Goal: Information Seeking & Learning: Learn about a topic

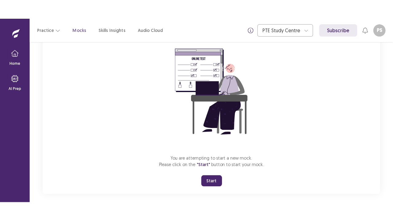
scroll to position [60, 0]
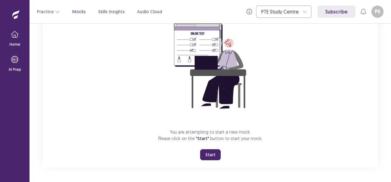
click at [206, 156] on button "Start" at bounding box center [210, 155] width 21 height 11
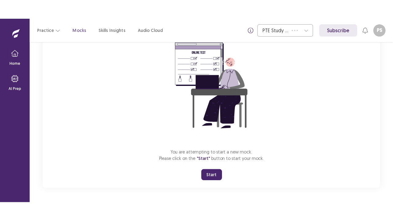
scroll to position [22, 0]
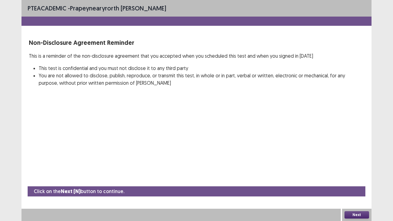
click at [361, 182] on button "Next" at bounding box center [357, 214] width 25 height 7
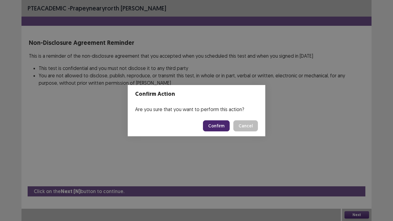
click at [222, 127] on button "Confirm" at bounding box center [216, 125] width 27 height 11
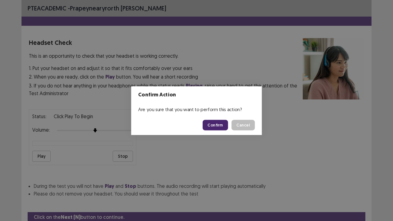
scroll to position [23, 0]
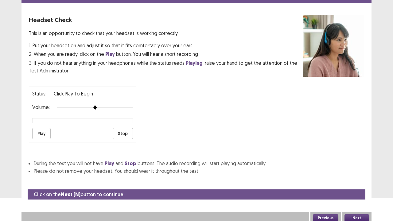
click at [42, 132] on button "Play" at bounding box center [41, 133] width 18 height 11
click at [362, 182] on button "Next" at bounding box center [357, 217] width 25 height 7
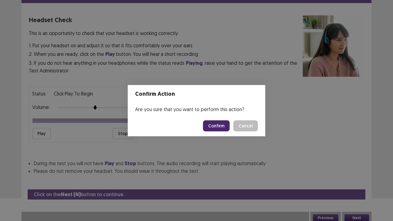
click at [216, 128] on button "Confirm" at bounding box center [216, 125] width 27 height 11
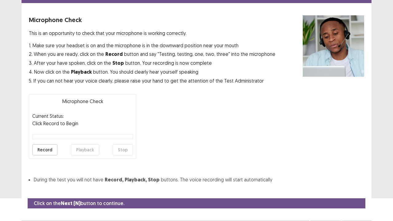
scroll to position [34, 0]
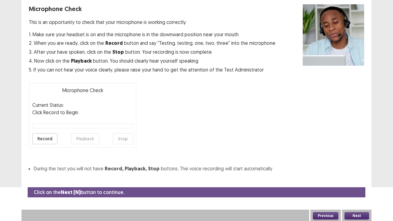
click at [43, 138] on button "Record" at bounding box center [44, 138] width 25 height 11
click at [92, 138] on button "Playback" at bounding box center [85, 138] width 28 height 11
click at [358, 182] on button "Next" at bounding box center [357, 215] width 25 height 7
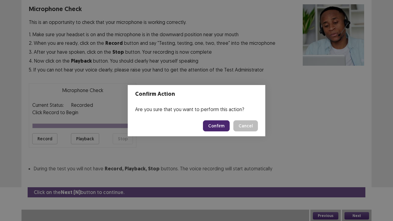
click at [225, 127] on button "Confirm" at bounding box center [216, 125] width 27 height 11
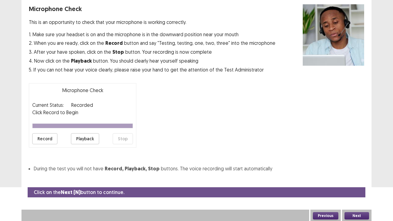
scroll to position [17, 0]
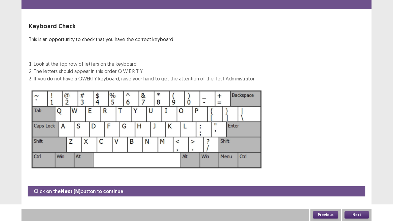
click at [361, 182] on button "Next" at bounding box center [357, 214] width 25 height 7
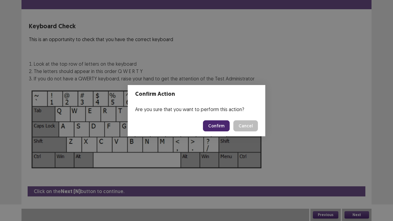
click at [224, 125] on button "Confirm" at bounding box center [216, 125] width 27 height 11
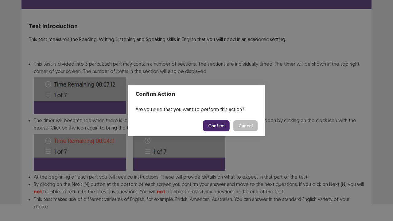
scroll to position [48, 0]
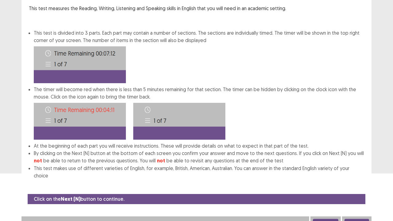
click at [360, 182] on div "Next" at bounding box center [356, 223] width 29 height 12
click at [353, 182] on button "Next" at bounding box center [357, 222] width 25 height 7
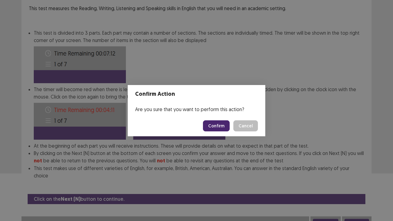
click at [217, 125] on button "Confirm" at bounding box center [216, 125] width 27 height 11
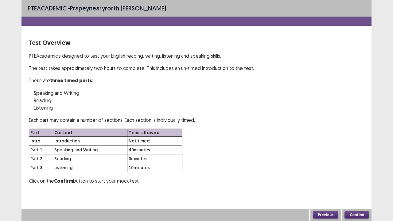
scroll to position [0, 0]
click at [354, 182] on button "Confirm" at bounding box center [357, 214] width 25 height 7
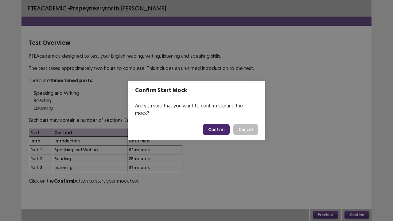
click at [214, 126] on button "Confirm" at bounding box center [216, 129] width 27 height 11
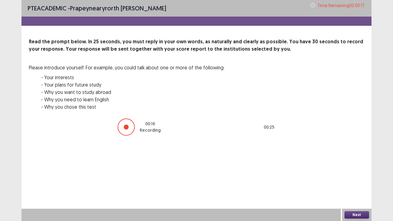
click at [129, 127] on div at bounding box center [126, 127] width 5 height 5
click at [362, 182] on button "Next" at bounding box center [357, 214] width 25 height 7
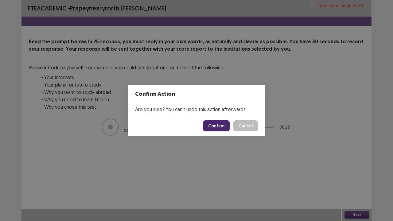
click at [227, 122] on button "Confirm" at bounding box center [216, 125] width 27 height 11
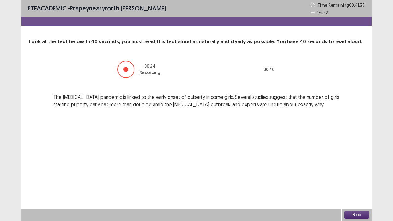
click at [348, 182] on button "Next" at bounding box center [357, 214] width 25 height 7
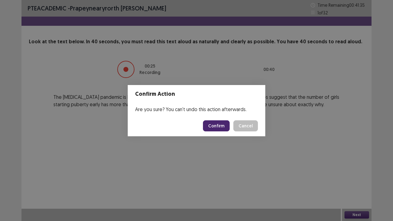
click at [218, 127] on button "Confirm" at bounding box center [216, 125] width 27 height 11
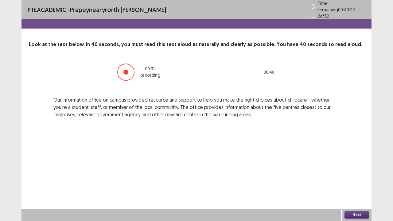
click at [354, 182] on button "Next" at bounding box center [357, 214] width 25 height 7
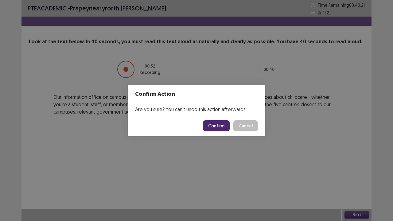
click at [216, 128] on button "Confirm" at bounding box center [216, 125] width 27 height 11
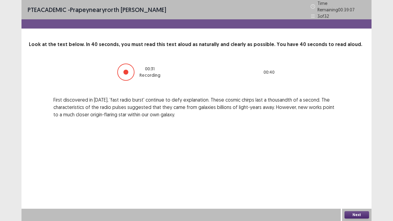
click at [351, 182] on button "Next" at bounding box center [357, 214] width 25 height 7
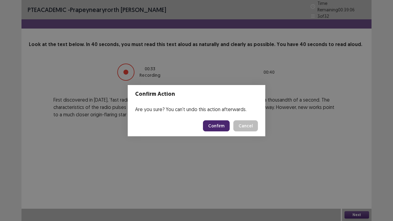
click at [214, 126] on button "Confirm" at bounding box center [216, 125] width 27 height 11
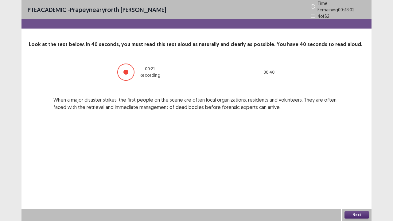
click at [362, 182] on button "Next" at bounding box center [357, 214] width 25 height 7
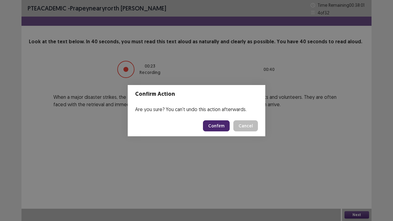
click at [222, 126] on button "Confirm" at bounding box center [216, 125] width 27 height 11
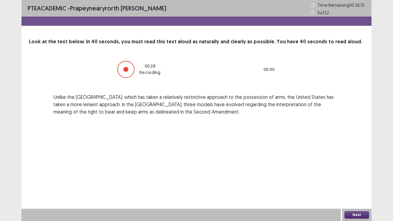
click at [353, 182] on button "Next" at bounding box center [357, 214] width 25 height 7
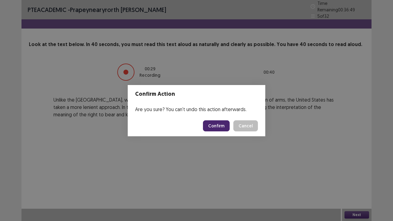
click at [217, 127] on button "Confirm" at bounding box center [216, 125] width 27 height 11
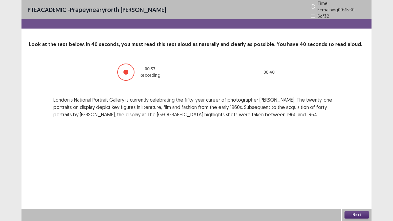
click at [356, 182] on button "Next" at bounding box center [357, 214] width 25 height 7
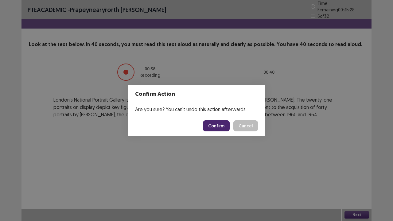
click at [213, 126] on button "Confirm" at bounding box center [216, 125] width 27 height 11
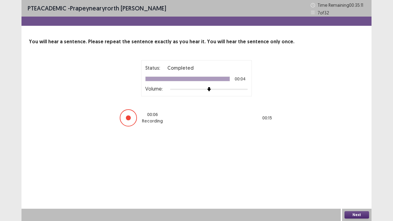
click at [355, 182] on button "Next" at bounding box center [357, 214] width 25 height 7
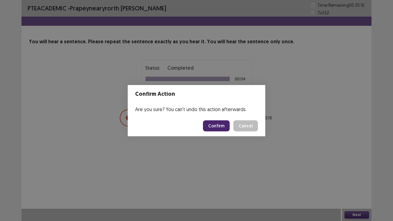
click at [215, 123] on button "Confirm" at bounding box center [216, 125] width 27 height 11
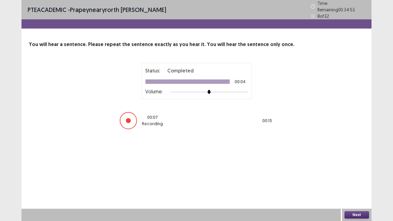
click at [350, 182] on button "Next" at bounding box center [357, 214] width 25 height 7
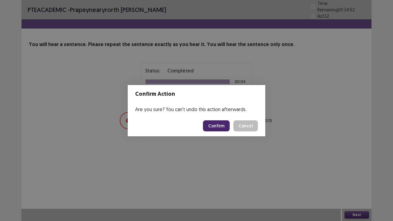
click at [215, 126] on button "Confirm" at bounding box center [216, 125] width 27 height 11
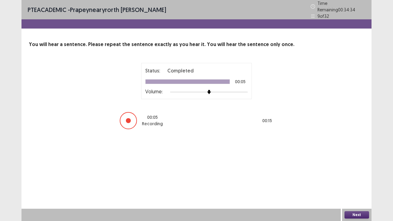
click at [354, 182] on button "Next" at bounding box center [357, 214] width 25 height 7
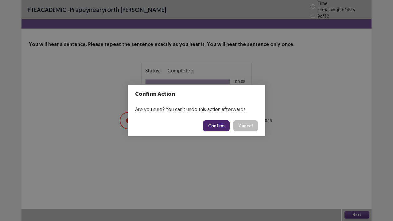
click at [217, 126] on button "Confirm" at bounding box center [216, 125] width 27 height 11
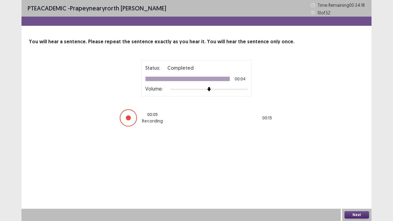
click at [353, 182] on button "Next" at bounding box center [357, 214] width 25 height 7
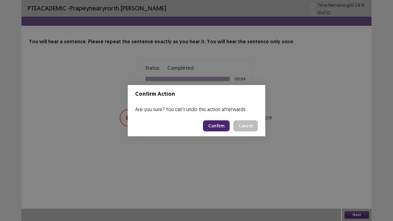
click at [221, 129] on button "Confirm" at bounding box center [216, 125] width 27 height 11
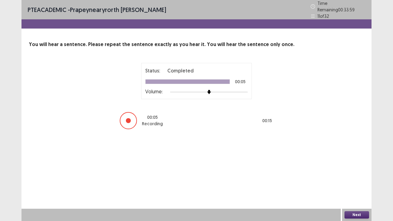
click at [352, 182] on button "Next" at bounding box center [357, 214] width 25 height 7
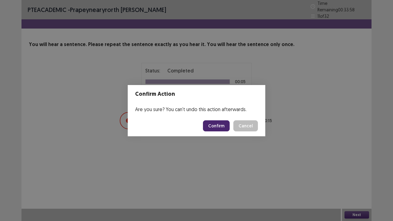
click at [222, 129] on button "Confirm" at bounding box center [216, 125] width 27 height 11
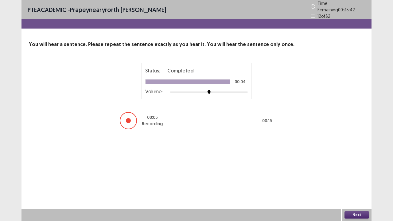
click at [358, 182] on button "Next" at bounding box center [357, 214] width 25 height 7
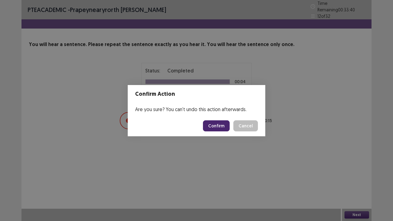
click at [219, 131] on button "Confirm" at bounding box center [216, 125] width 27 height 11
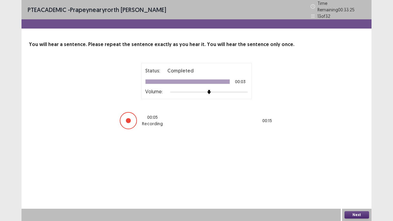
click at [356, 182] on button "Next" at bounding box center [357, 214] width 25 height 7
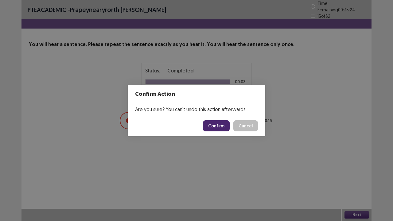
click at [213, 123] on button "Confirm" at bounding box center [216, 125] width 27 height 11
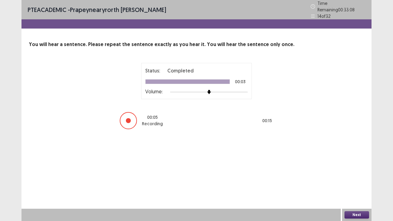
click at [354, 182] on button "Next" at bounding box center [357, 214] width 25 height 7
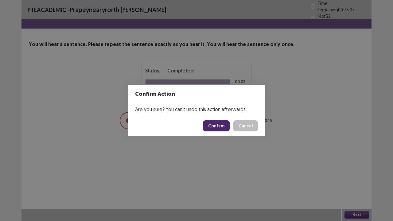
click at [212, 125] on button "Confirm" at bounding box center [216, 125] width 27 height 11
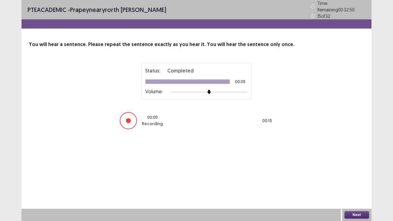
click at [358, 182] on button "Next" at bounding box center [357, 214] width 25 height 7
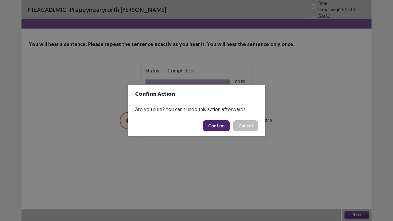
click at [225, 123] on button "Confirm" at bounding box center [216, 125] width 27 height 11
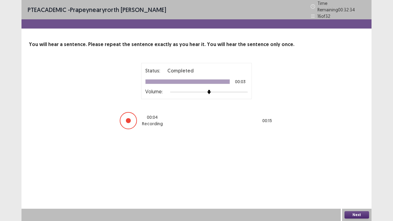
click at [351, 182] on button "Next" at bounding box center [357, 214] width 25 height 7
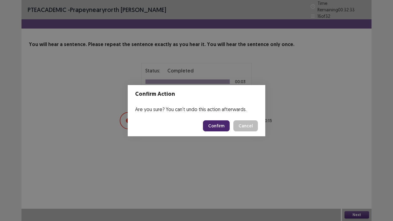
click at [220, 123] on button "Confirm" at bounding box center [216, 125] width 27 height 11
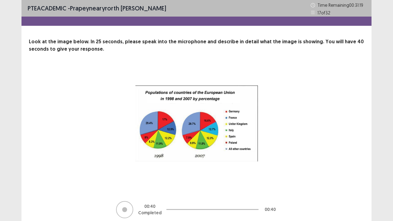
scroll to position [25, 0]
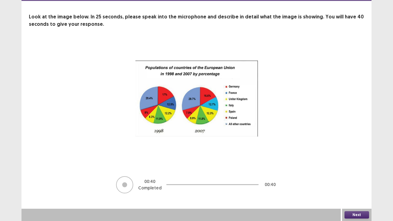
click at [350, 182] on button "Next" at bounding box center [357, 214] width 25 height 7
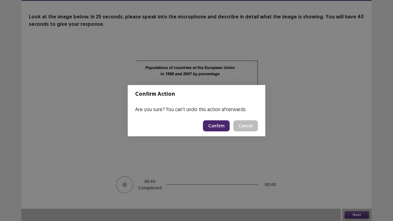
click at [221, 125] on button "Confirm" at bounding box center [216, 125] width 27 height 11
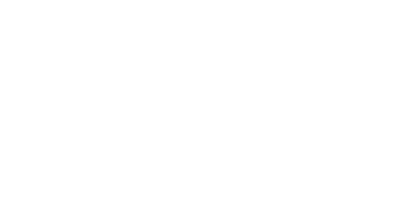
scroll to position [0, 0]
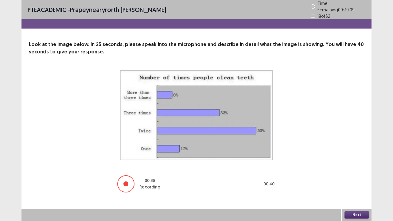
click at [350, 182] on button "Next" at bounding box center [357, 214] width 25 height 7
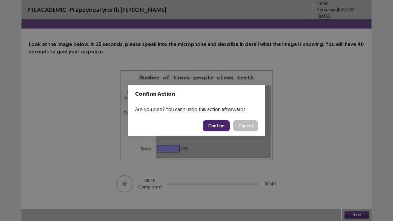
click at [220, 127] on button "Confirm" at bounding box center [216, 125] width 27 height 11
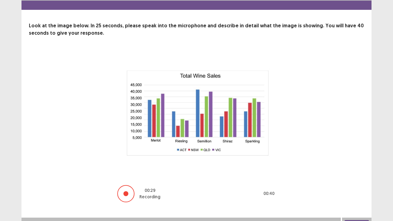
scroll to position [25, 0]
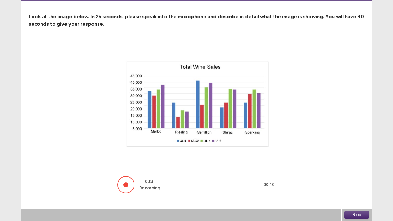
click at [352, 182] on button "Next" at bounding box center [357, 214] width 25 height 7
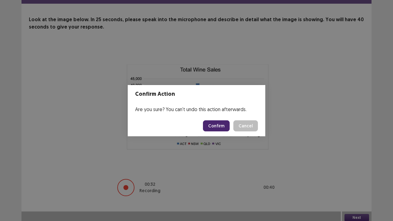
click at [217, 125] on button "Confirm" at bounding box center [216, 125] width 27 height 11
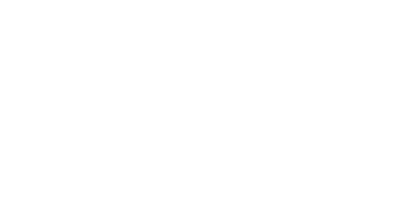
scroll to position [0, 0]
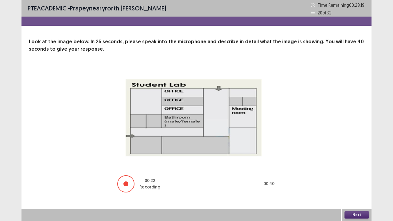
click at [355, 182] on button "Next" at bounding box center [357, 214] width 25 height 7
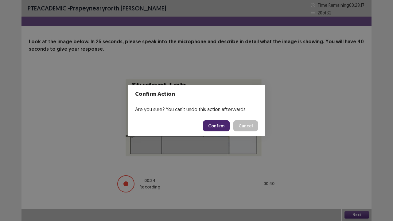
click at [218, 124] on button "Confirm" at bounding box center [216, 125] width 27 height 11
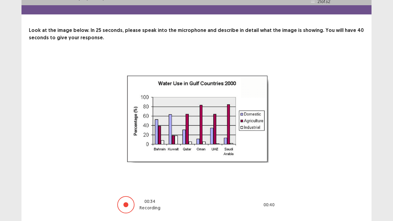
scroll to position [31, 0]
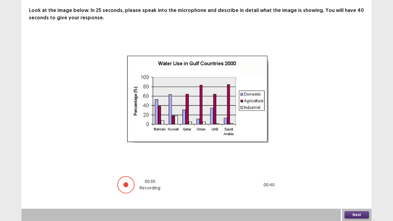
click at [361, 182] on button "Next" at bounding box center [357, 214] width 25 height 7
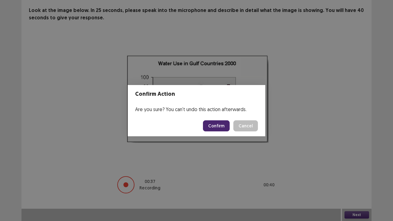
click at [219, 125] on button "Confirm" at bounding box center [216, 125] width 27 height 11
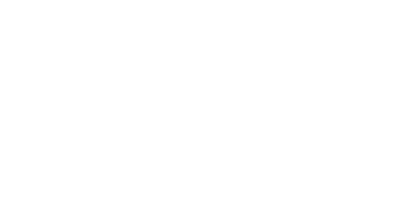
scroll to position [0, 0]
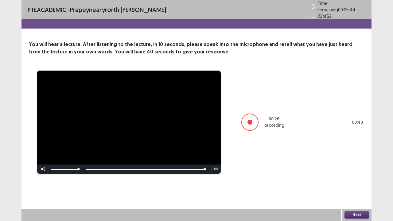
click at [358, 182] on button "Next" at bounding box center [357, 214] width 25 height 7
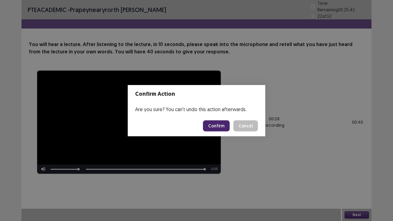
click at [223, 123] on button "Confirm" at bounding box center [216, 125] width 27 height 11
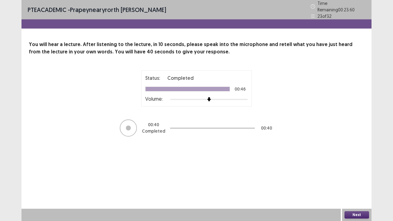
click at [352, 182] on button "Next" at bounding box center [357, 214] width 25 height 7
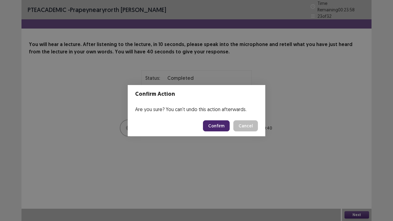
click at [224, 123] on button "Confirm" at bounding box center [216, 125] width 27 height 11
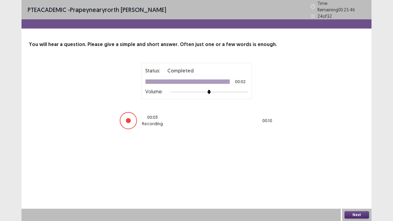
click at [362, 182] on button "Next" at bounding box center [357, 214] width 25 height 7
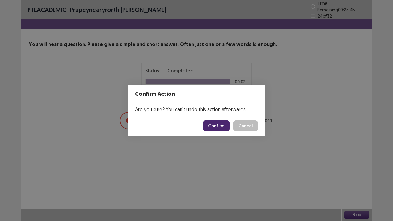
click at [219, 127] on button "Confirm" at bounding box center [216, 125] width 27 height 11
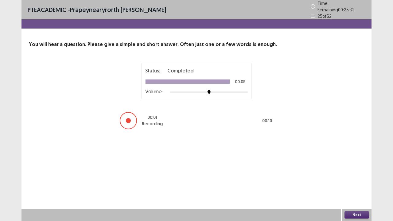
click at [355, 182] on button "Next" at bounding box center [357, 214] width 25 height 7
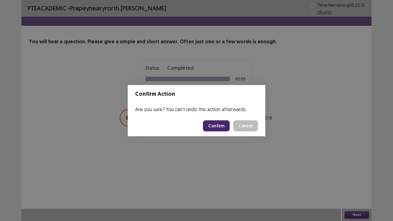
click at [224, 129] on button "Confirm" at bounding box center [216, 125] width 27 height 11
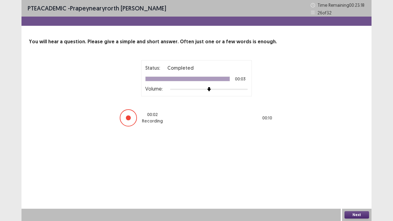
click at [353, 182] on button "Next" at bounding box center [357, 214] width 25 height 7
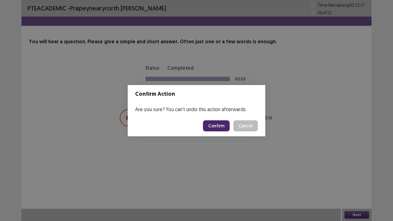
click at [223, 124] on button "Confirm" at bounding box center [216, 125] width 27 height 11
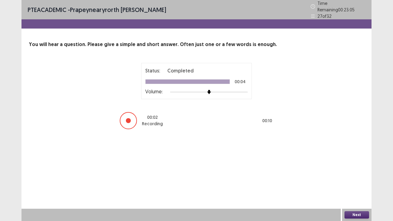
click at [361, 182] on button "Next" at bounding box center [357, 214] width 25 height 7
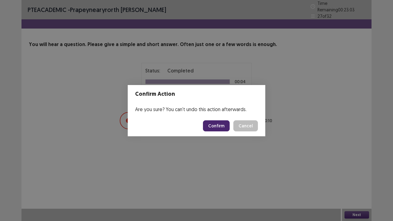
click at [227, 123] on button "Confirm" at bounding box center [216, 125] width 27 height 11
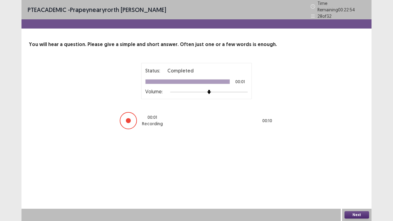
click at [363, 182] on button "Next" at bounding box center [357, 214] width 25 height 7
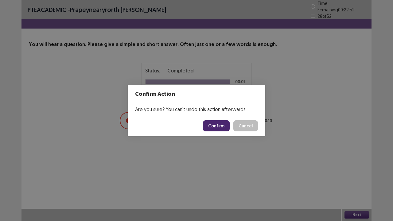
click at [224, 124] on button "Confirm" at bounding box center [216, 125] width 27 height 11
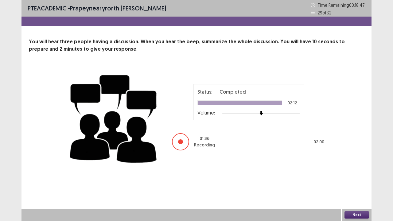
click at [355, 182] on button "Next" at bounding box center [357, 214] width 25 height 7
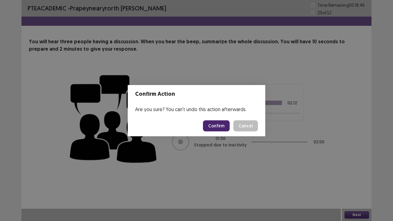
click at [217, 127] on button "Confirm" at bounding box center [216, 125] width 27 height 11
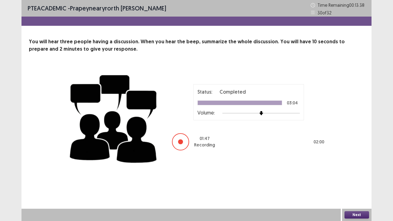
click at [364, 182] on button "Next" at bounding box center [357, 214] width 25 height 7
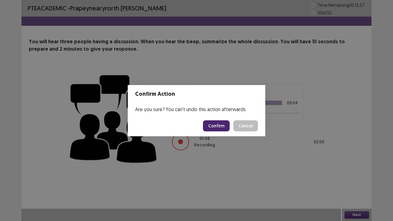
click at [225, 125] on button "Confirm" at bounding box center [216, 125] width 27 height 11
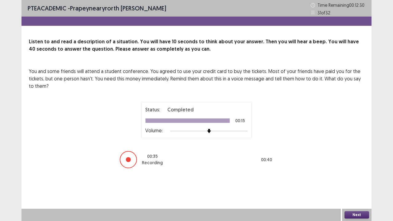
click at [348, 182] on button "Next" at bounding box center [357, 214] width 25 height 7
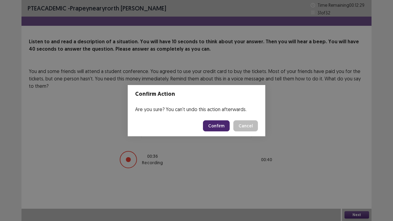
click at [218, 125] on button "Confirm" at bounding box center [216, 125] width 27 height 11
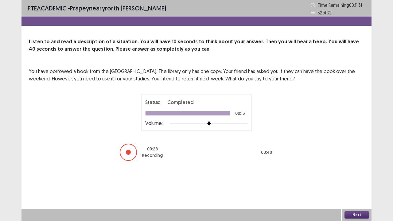
click at [352, 182] on button "Next" at bounding box center [357, 214] width 25 height 7
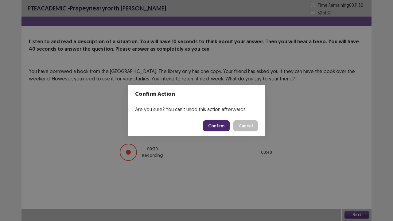
click at [217, 129] on button "Confirm" at bounding box center [216, 125] width 27 height 11
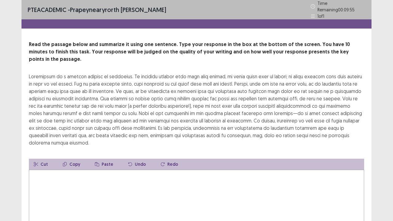
click at [63, 171] on textarea at bounding box center [196, 204] width 335 height 68
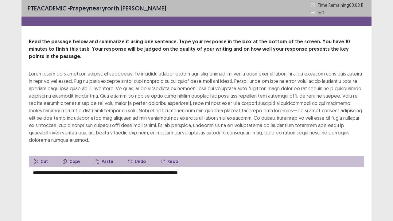
click at [202, 167] on textarea "**********" at bounding box center [196, 201] width 335 height 68
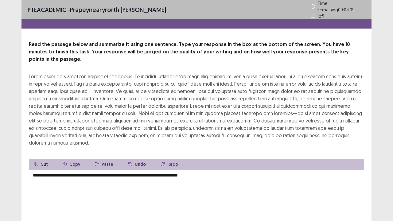
click at [203, 170] on textarea "**********" at bounding box center [196, 204] width 335 height 68
click at [214, 170] on textarea "**********" at bounding box center [196, 204] width 335 height 68
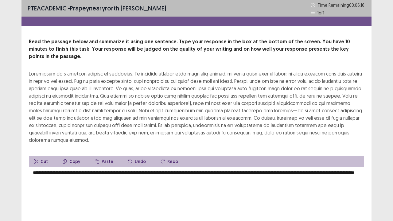
drag, startPoint x: 117, startPoint y: 165, endPoint x: 226, endPoint y: 166, distance: 109.0
click at [226, 167] on textarea "**********" at bounding box center [196, 201] width 335 height 68
click at [335, 167] on textarea "**********" at bounding box center [196, 201] width 335 height 68
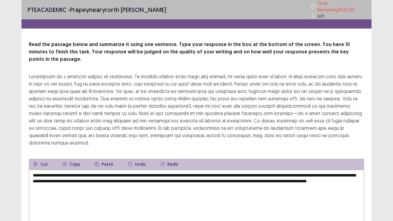
click at [117, 170] on textarea "**********" at bounding box center [196, 204] width 335 height 68
click at [323, 170] on textarea "**********" at bounding box center [196, 204] width 335 height 68
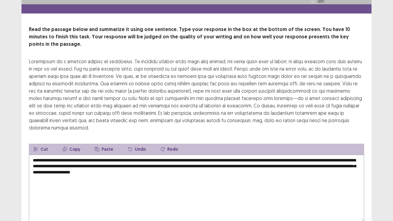
scroll to position [30, 0]
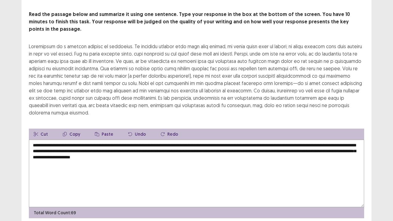
click at [269, 142] on textarea "**********" at bounding box center [196, 174] width 335 height 68
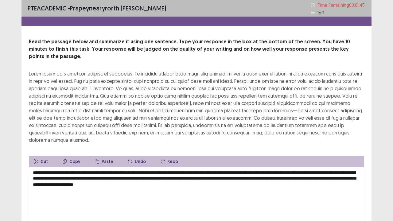
scroll to position [44, 0]
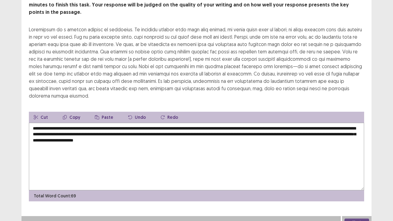
type textarea "**********"
click at [350, 182] on button "Next" at bounding box center [357, 222] width 25 height 7
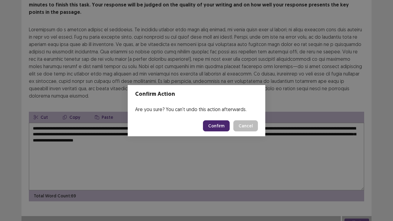
click at [224, 129] on button "Confirm" at bounding box center [216, 125] width 27 height 11
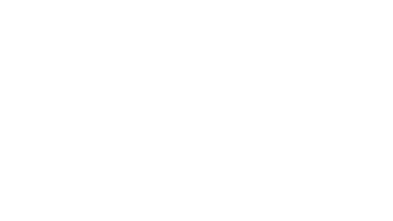
scroll to position [0, 0]
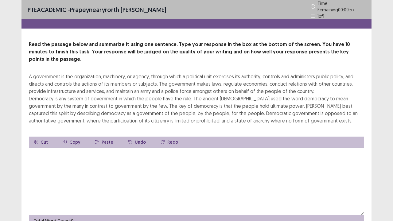
click at [111, 154] on textarea at bounding box center [196, 182] width 335 height 68
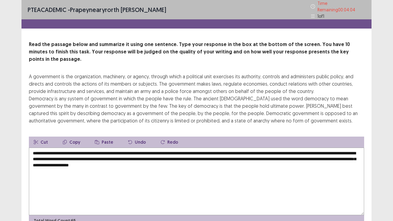
click at [94, 148] on textarea "**********" at bounding box center [196, 182] width 335 height 68
click at [220, 158] on textarea "**********" at bounding box center [196, 182] width 335 height 68
drag, startPoint x: 286, startPoint y: 144, endPoint x: 172, endPoint y: 151, distance: 114.5
click at [172, 151] on textarea "**********" at bounding box center [196, 182] width 335 height 68
click at [178, 157] on textarea "**********" at bounding box center [196, 182] width 335 height 68
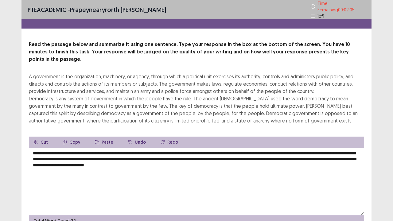
drag, startPoint x: 174, startPoint y: 144, endPoint x: 288, endPoint y: 143, distance: 114.0
click at [288, 148] on textarea "**********" at bounding box center [196, 182] width 335 height 68
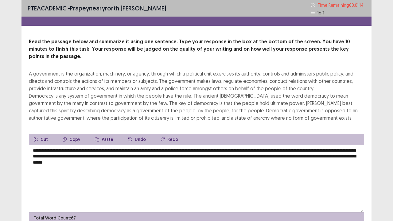
click at [216, 145] on textarea "**********" at bounding box center [196, 179] width 335 height 68
click at [238, 145] on textarea "**********" at bounding box center [196, 179] width 335 height 68
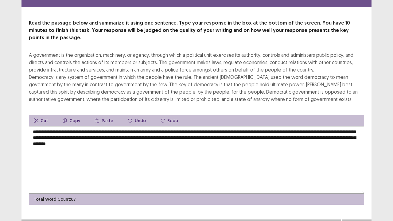
scroll to position [22, 0]
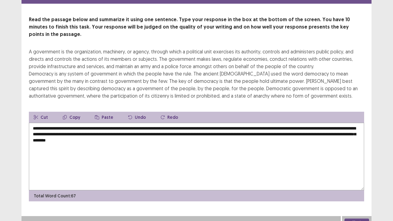
type textarea "**********"
click at [348, 182] on button "Next" at bounding box center [357, 222] width 25 height 7
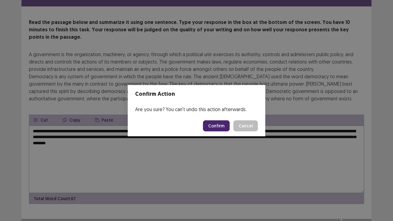
click at [225, 124] on button "Confirm" at bounding box center [216, 125] width 27 height 11
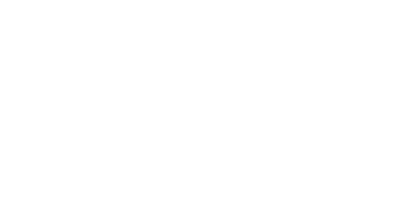
scroll to position [0, 0]
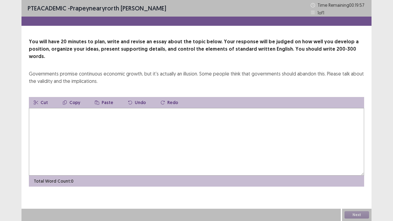
click at [139, 117] on textarea at bounding box center [196, 142] width 335 height 68
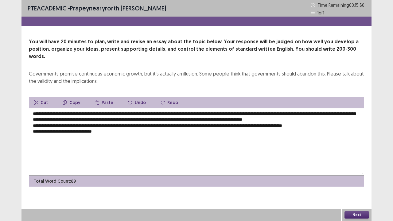
click at [93, 125] on textarea "**********" at bounding box center [196, 142] width 335 height 68
click at [102, 125] on textarea "**********" at bounding box center [196, 142] width 335 height 68
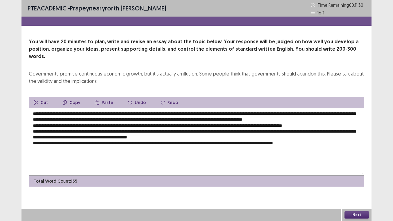
click at [125, 108] on textarea "**********" at bounding box center [196, 142] width 335 height 68
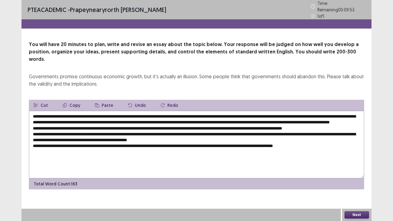
click at [194, 114] on textarea "**********" at bounding box center [196, 145] width 335 height 68
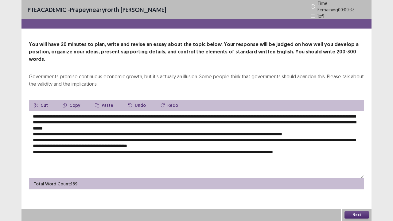
type textarea "**********"
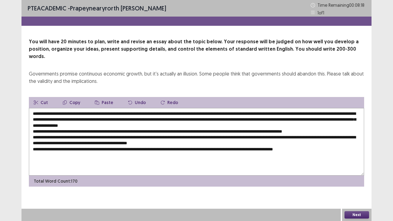
click at [118, 123] on textarea at bounding box center [196, 142] width 335 height 68
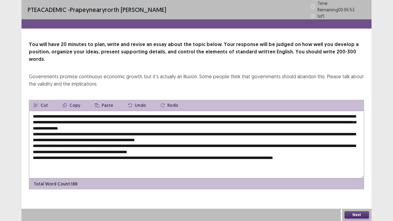
click at [214, 132] on textarea at bounding box center [196, 145] width 335 height 68
click at [83, 135] on textarea at bounding box center [196, 145] width 335 height 68
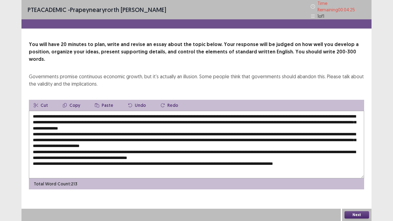
drag, startPoint x: 115, startPoint y: 124, endPoint x: 340, endPoint y: 125, distance: 224.5
click at [340, 125] on textarea at bounding box center [196, 145] width 335 height 68
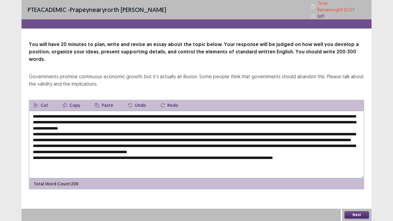
click at [107, 143] on textarea at bounding box center [196, 145] width 335 height 68
click at [144, 141] on textarea at bounding box center [196, 145] width 335 height 68
click at [195, 148] on textarea at bounding box center [196, 145] width 335 height 68
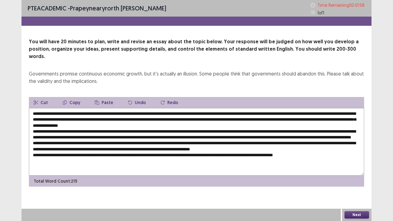
click at [201, 148] on textarea at bounding box center [196, 142] width 335 height 68
click at [199, 148] on textarea at bounding box center [196, 142] width 335 height 68
click at [196, 148] on textarea at bounding box center [196, 142] width 335 height 68
click at [104, 143] on textarea at bounding box center [196, 142] width 335 height 68
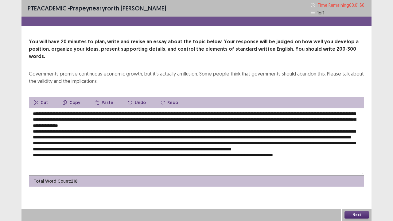
click at [100, 142] on textarea at bounding box center [196, 142] width 335 height 68
drag, startPoint x: 101, startPoint y: 142, endPoint x: 192, endPoint y: 141, distance: 91.2
click at [192, 141] on textarea at bounding box center [196, 142] width 335 height 68
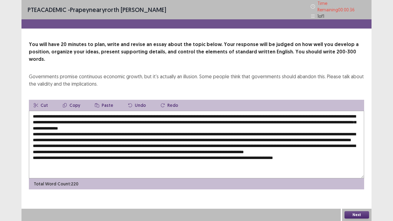
drag, startPoint x: 213, startPoint y: 124, endPoint x: 180, endPoint y: 124, distance: 32.9
click at [180, 124] on textarea at bounding box center [196, 145] width 335 height 68
click at [181, 123] on textarea at bounding box center [196, 145] width 335 height 68
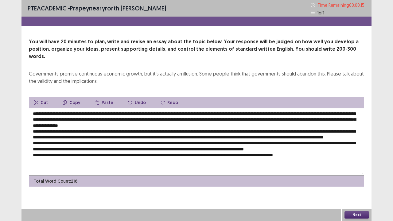
type textarea "**********"
click at [348, 217] on button "Next" at bounding box center [357, 214] width 25 height 7
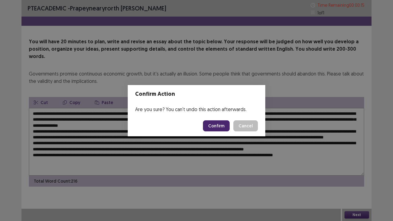
click at [221, 124] on button "Confirm" at bounding box center [216, 125] width 27 height 11
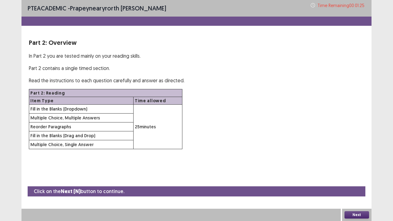
click at [356, 217] on button "Next" at bounding box center [357, 214] width 25 height 7
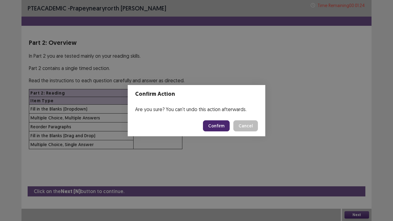
click at [217, 127] on button "Confirm" at bounding box center [216, 125] width 27 height 11
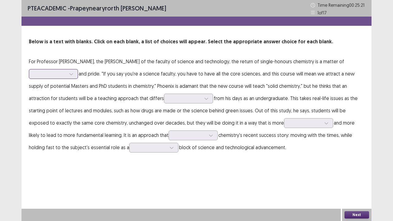
click at [67, 70] on div at bounding box center [49, 73] width 33 height 7
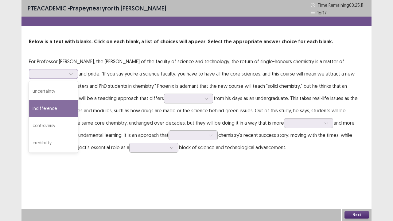
click at [78, 100] on div "indifference" at bounding box center [53, 108] width 49 height 17
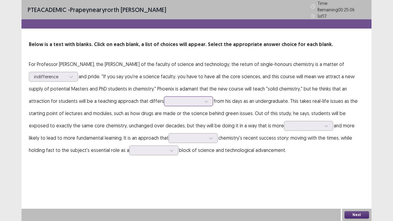
click at [204, 100] on icon at bounding box center [206, 101] width 4 height 4
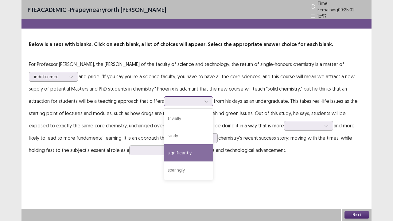
click at [164, 149] on div "significantly" at bounding box center [188, 152] width 49 height 17
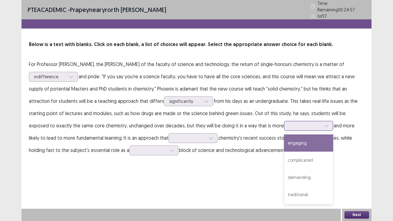
click at [289, 126] on div at bounding box center [305, 126] width 32 height 6
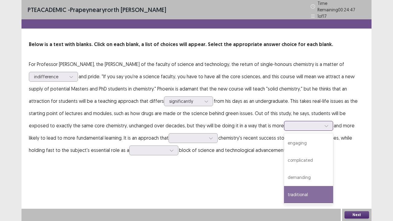
click at [284, 186] on div "traditional" at bounding box center [308, 194] width 49 height 17
click at [289, 121] on div "traditional" at bounding box center [305, 125] width 32 height 9
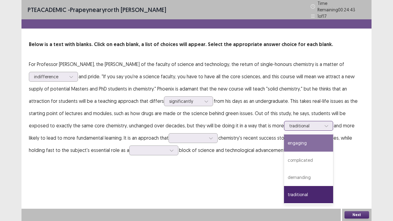
click at [284, 142] on div "engaging" at bounding box center [308, 143] width 49 height 17
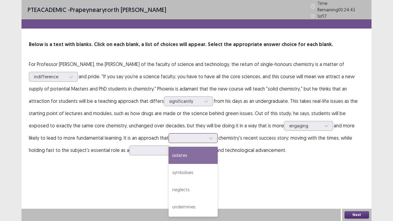
click at [206, 136] on div at bounding box center [210, 138] width 9 height 9
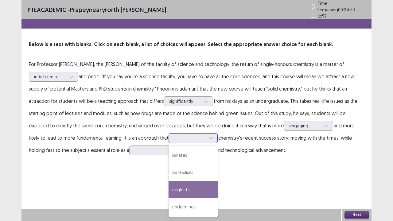
click at [169, 187] on div "neglects" at bounding box center [193, 189] width 49 height 17
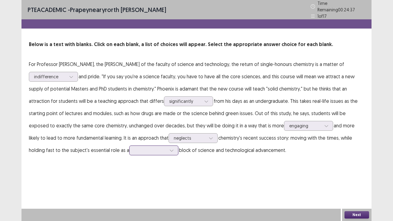
click at [170, 149] on icon at bounding box center [172, 150] width 4 height 4
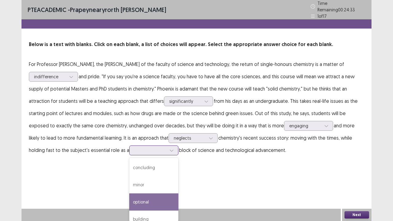
click at [129, 207] on div "optional" at bounding box center [153, 202] width 49 height 17
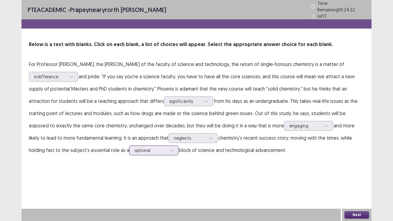
click at [135, 147] on div at bounding box center [151, 150] width 32 height 6
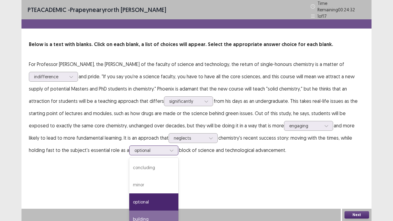
click at [129, 215] on div "building" at bounding box center [153, 219] width 49 height 17
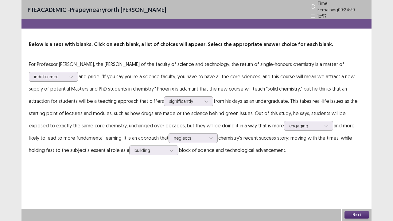
click at [354, 216] on button "Next" at bounding box center [357, 214] width 25 height 7
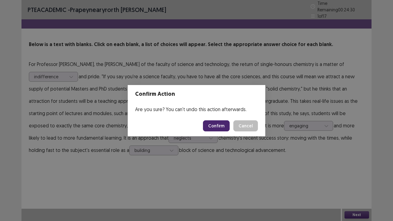
click at [216, 125] on button "Confirm" at bounding box center [216, 125] width 27 height 11
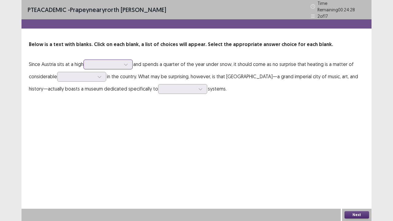
click at [121, 62] on div at bounding box center [105, 64] width 32 height 6
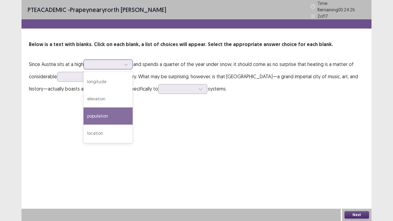
click at [113, 111] on div "population" at bounding box center [108, 116] width 49 height 17
click at [130, 64] on div at bounding box center [125, 64] width 9 height 9
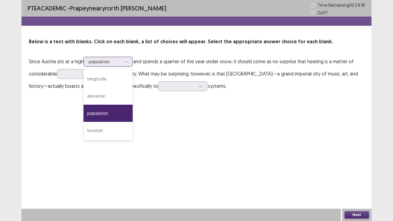
click at [126, 60] on icon at bounding box center [126, 62] width 4 height 4
click at [128, 58] on div at bounding box center [125, 61] width 9 height 9
click at [119, 76] on div "longitude" at bounding box center [108, 78] width 49 height 17
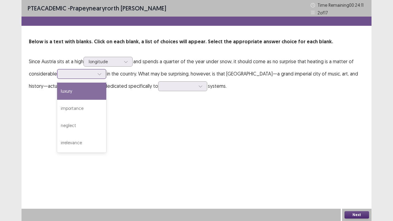
click at [90, 74] on div at bounding box center [78, 74] width 32 height 6
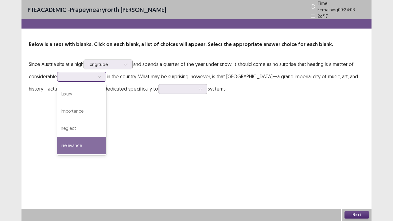
click at [96, 139] on div "irrelevance" at bounding box center [81, 145] width 49 height 17
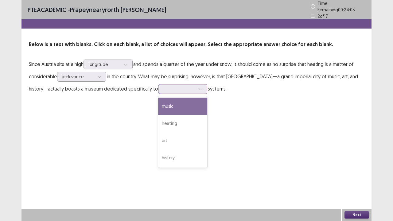
click at [163, 87] on div at bounding box center [179, 89] width 32 height 6
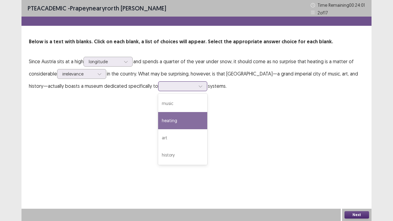
click at [163, 122] on div "heating" at bounding box center [182, 120] width 49 height 17
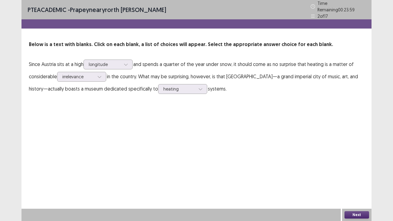
click at [355, 215] on button "Next" at bounding box center [357, 214] width 25 height 7
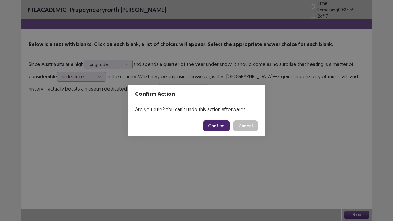
click at [225, 127] on button "Confirm" at bounding box center [216, 125] width 27 height 11
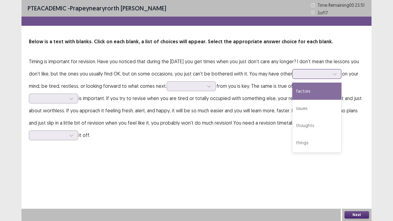
click at [318, 73] on div at bounding box center [314, 74] width 32 height 6
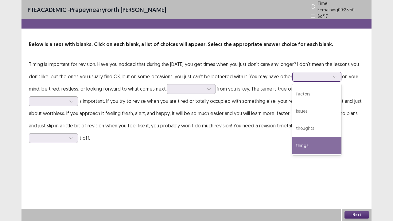
click at [318, 144] on div "things" at bounding box center [316, 145] width 49 height 17
click at [339, 76] on div at bounding box center [334, 76] width 9 height 9
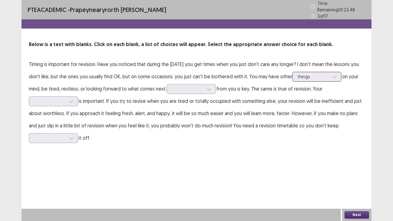
click at [339, 76] on div at bounding box center [334, 76] width 9 height 9
click at [193, 87] on div at bounding box center [188, 89] width 32 height 6
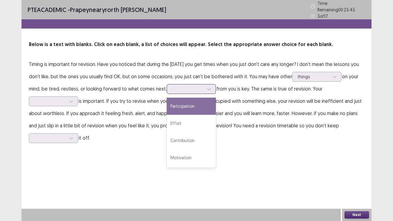
click at [190, 115] on div "Effort" at bounding box center [191, 123] width 49 height 17
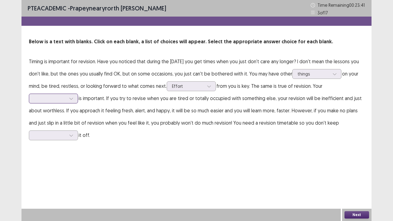
click at [74, 98] on div at bounding box center [71, 98] width 9 height 9
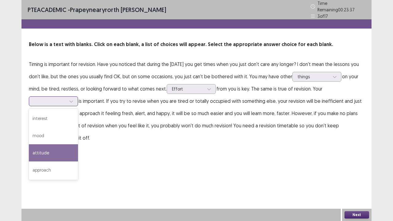
click at [59, 149] on div "attitude" at bounding box center [53, 152] width 49 height 17
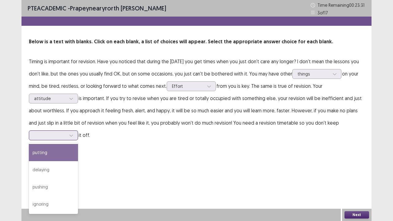
click at [72, 135] on icon at bounding box center [70, 136] width 3 height 2
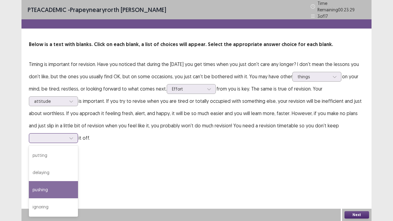
click at [50, 181] on div "pushing" at bounding box center [53, 189] width 49 height 17
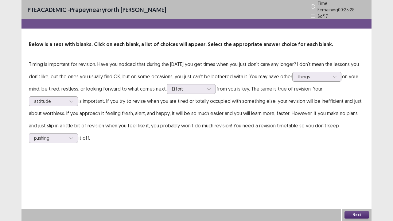
click at [355, 217] on button "Next" at bounding box center [357, 214] width 25 height 7
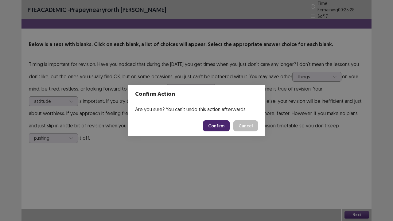
click at [218, 125] on button "Confirm" at bounding box center [216, 125] width 27 height 11
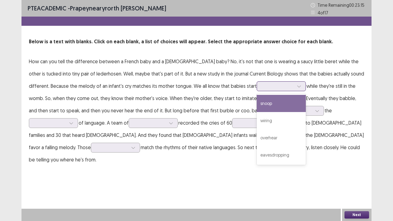
click at [262, 83] on div at bounding box center [278, 86] width 32 height 6
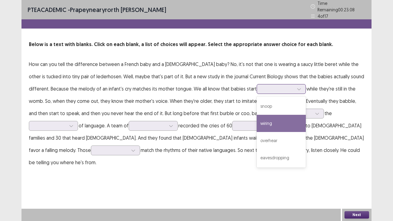
click at [257, 116] on div "wiring" at bounding box center [281, 123] width 49 height 17
click at [270, 89] on div at bounding box center [278, 89] width 32 height 6
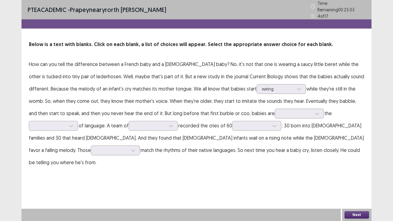
click at [190, 104] on p "How can you tell the difference between a French baby and a German baby? No, it…" at bounding box center [196, 113] width 335 height 111
click at [280, 111] on div at bounding box center [296, 114] width 32 height 6
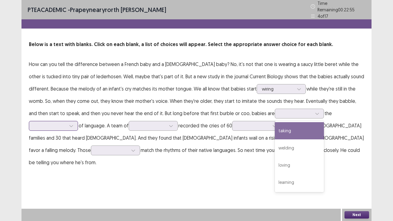
click at [76, 121] on div at bounding box center [71, 125] width 9 height 9
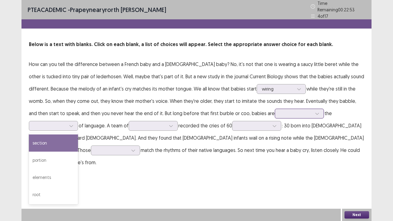
click at [313, 112] on div at bounding box center [317, 113] width 9 height 9
click at [66, 123] on div at bounding box center [50, 126] width 32 height 6
click at [280, 112] on div at bounding box center [296, 114] width 32 height 6
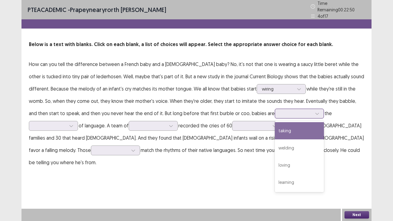
click at [275, 180] on div "learning" at bounding box center [299, 182] width 49 height 17
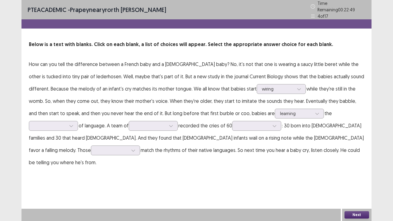
click at [318, 117] on p "How can you tell the difference between a French baby and a German baby? No, it…" at bounding box center [196, 113] width 335 height 111
click at [66, 123] on div at bounding box center [50, 126] width 32 height 6
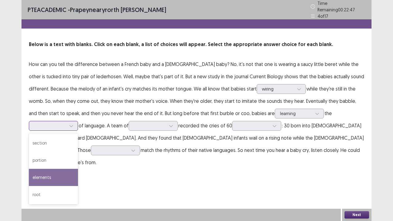
click at [78, 152] on div "portion" at bounding box center [53, 160] width 49 height 17
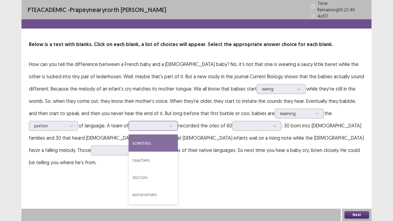
click at [133, 125] on div at bounding box center [149, 125] width 33 height 7
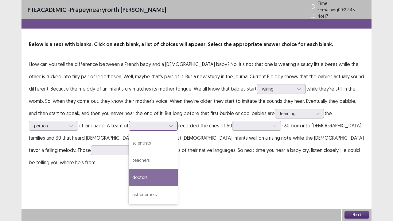
click at [129, 173] on div "doctors" at bounding box center [153, 177] width 49 height 17
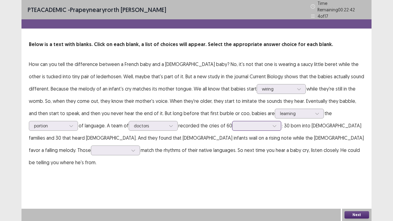
click at [237, 125] on div at bounding box center [253, 126] width 32 height 6
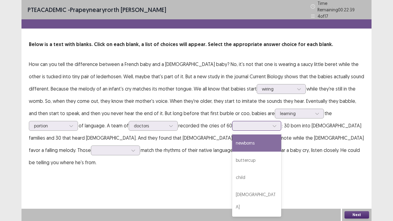
click at [232, 137] on div "newborns" at bounding box center [256, 143] width 49 height 17
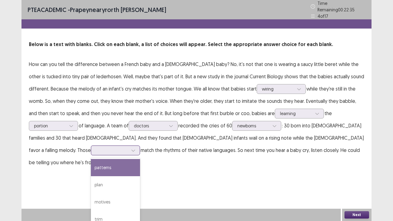
click at [128, 147] on div at bounding box center [112, 150] width 32 height 6
click at [140, 159] on div "patterns" at bounding box center [115, 167] width 49 height 17
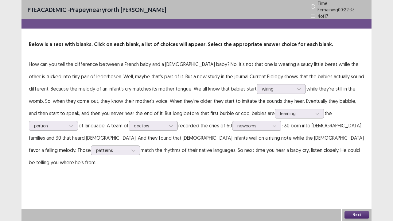
click at [351, 214] on button "Next" at bounding box center [357, 214] width 25 height 7
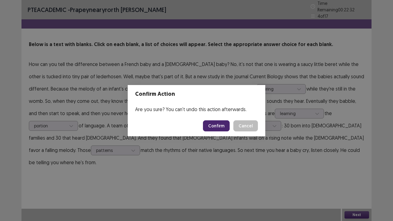
click at [207, 125] on button "Confirm" at bounding box center [216, 125] width 27 height 11
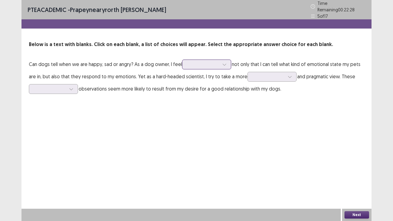
click at [212, 64] on div at bounding box center [203, 64] width 32 height 6
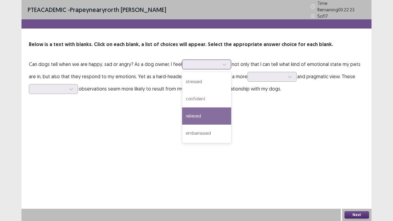
click at [201, 96] on div "confident" at bounding box center [206, 98] width 49 height 17
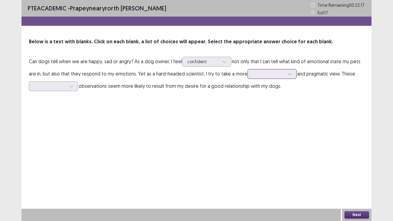
click at [254, 75] on div at bounding box center [269, 74] width 32 height 6
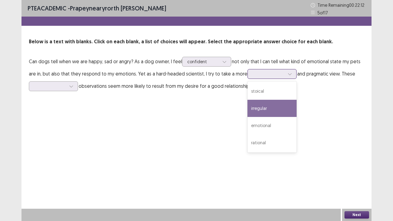
click at [276, 106] on div "irregular" at bounding box center [272, 108] width 49 height 17
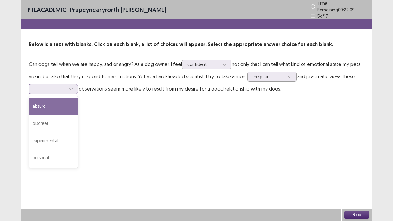
click at [68, 85] on div at bounding box center [71, 88] width 9 height 9
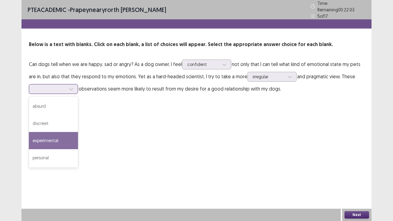
click at [61, 134] on div "experimental" at bounding box center [53, 140] width 49 height 17
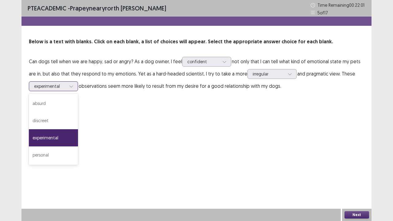
click at [67, 86] on div at bounding box center [71, 86] width 9 height 9
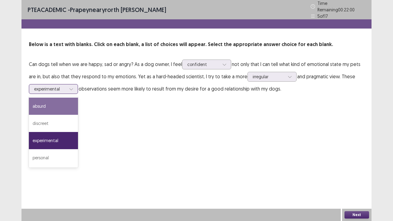
click at [45, 104] on div "absurd" at bounding box center [53, 106] width 49 height 17
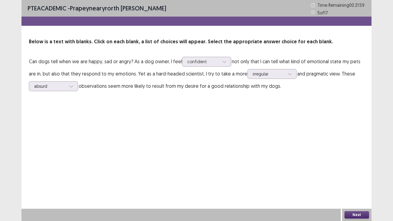
click at [358, 215] on button "Next" at bounding box center [357, 214] width 25 height 7
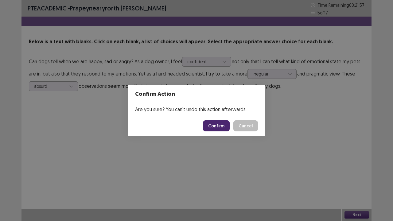
click at [224, 124] on button "Confirm" at bounding box center [216, 125] width 27 height 11
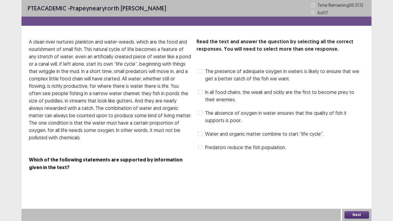
click at [219, 111] on span "The absence of oxygen in water ensures that the quality of fish it supports is …" at bounding box center [284, 116] width 159 height 15
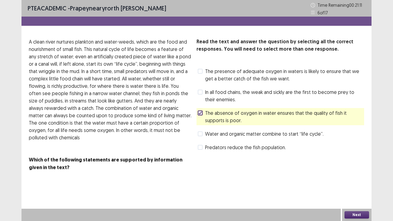
click at [350, 214] on button "Next" at bounding box center [357, 214] width 25 height 7
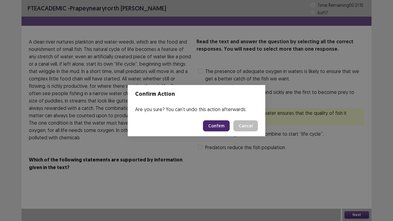
click at [222, 124] on button "Confirm" at bounding box center [216, 125] width 27 height 11
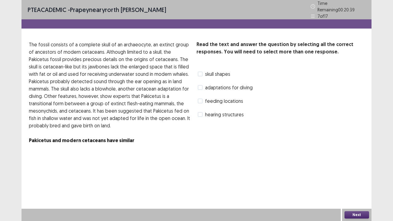
click at [210, 73] on span "skull shapes" at bounding box center [217, 73] width 25 height 7
click at [225, 99] on span "feeding locations" at bounding box center [224, 100] width 38 height 7
click at [351, 214] on button "Next" at bounding box center [357, 214] width 25 height 7
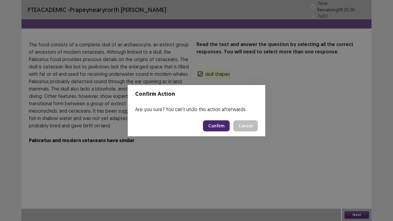
click at [219, 125] on button "Confirm" at bounding box center [216, 125] width 27 height 11
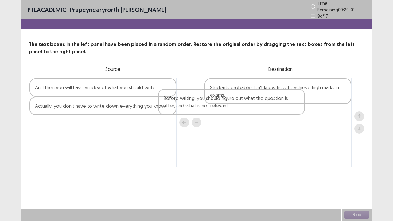
drag, startPoint x: 0, startPoint y: 0, endPoint x: 290, endPoint y: 108, distance: 309.6
click at [290, 108] on div "Before writing, you should figure out what the question is after, and what is n…" at bounding box center [196, 123] width 335 height 90
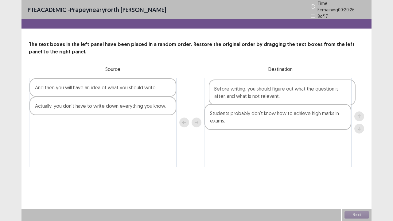
drag, startPoint x: 263, startPoint y: 117, endPoint x: 266, endPoint y: 91, distance: 26.3
click at [266, 91] on div "Students probably don't know how to achieve high marks in exams. Before writing…" at bounding box center [278, 123] width 148 height 90
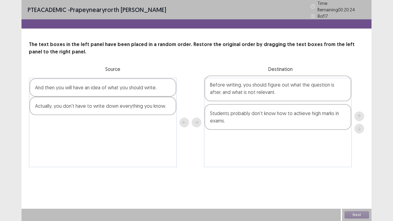
drag, startPoint x: 228, startPoint y: 90, endPoint x: 226, endPoint y: 130, distance: 40.3
click at [226, 130] on div "Before writing, you should figure out what the question is after, and what is n…" at bounding box center [278, 123] width 148 height 90
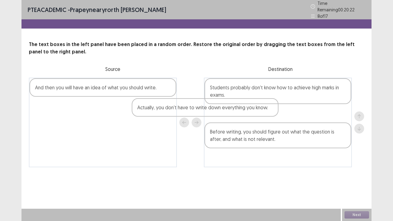
drag, startPoint x: 136, startPoint y: 105, endPoint x: 275, endPoint y: 108, distance: 139.5
click at [275, 108] on div "And then you will have an idea of what you should write. Actually, you don't ha…" at bounding box center [196, 123] width 335 height 90
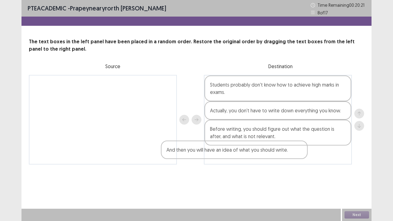
drag, startPoint x: 136, startPoint y: 89, endPoint x: 275, endPoint y: 155, distance: 153.6
click at [275, 155] on div "And then you will have an idea of what you should write. Students probably don'…" at bounding box center [196, 120] width 335 height 90
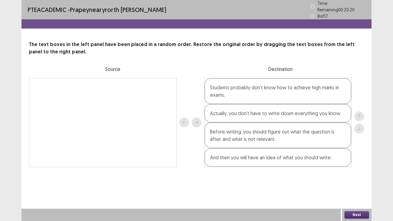
click at [355, 217] on button "Next" at bounding box center [357, 214] width 25 height 7
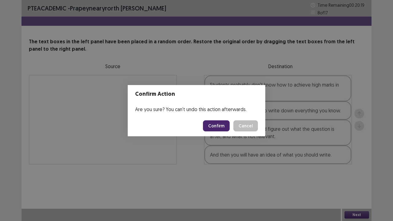
click at [223, 128] on button "Confirm" at bounding box center [216, 125] width 27 height 11
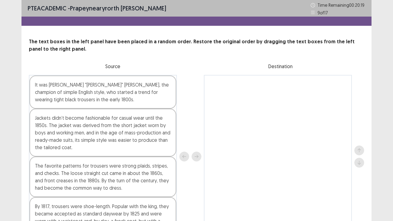
scroll to position [40, 0]
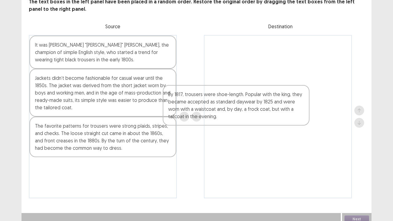
drag, startPoint x: 123, startPoint y: 177, endPoint x: 285, endPoint y: 79, distance: 189.7
click at [285, 79] on div "It was George "Beau" Brummell, the champion of simple English style, who starte…" at bounding box center [196, 116] width 335 height 163
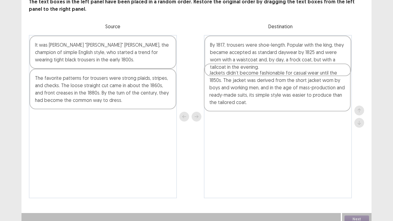
drag, startPoint x: 140, startPoint y: 86, endPoint x: 187, endPoint y: 79, distance: 47.2
click at [335, 84] on div "It was George "Beau" Brummell, the champion of simple English style, who starte…" at bounding box center [196, 116] width 335 height 163
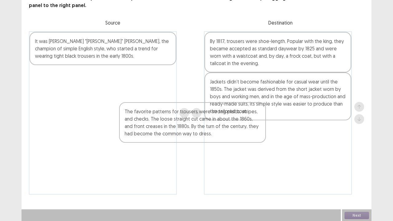
drag, startPoint x: 143, startPoint y: 86, endPoint x: 303, endPoint y: 138, distance: 168.1
click at [303, 138] on div "It was George "Beau" Brummell, the champion of simple English style, who starte…" at bounding box center [196, 112] width 335 height 163
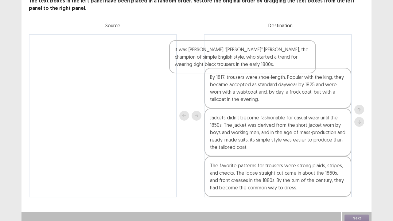
drag, startPoint x: 130, startPoint y: 52, endPoint x: 278, endPoint y: 63, distance: 148.4
click at [278, 63] on div "It was George "Beau" Brummell, the champion of simple English style, who starte…" at bounding box center [196, 115] width 335 height 163
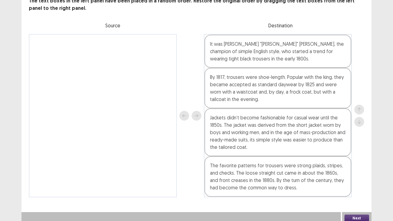
scroll to position [44, 0]
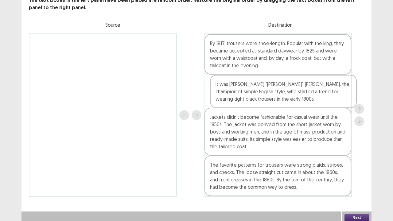
drag, startPoint x: 270, startPoint y: 50, endPoint x: 276, endPoint y: 95, distance: 44.7
click at [276, 95] on div "It was George "Beau" Brummell, the champion of simple English style, who starte…" at bounding box center [278, 114] width 148 height 163
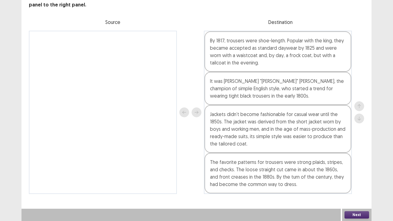
click at [357, 214] on button "Next" at bounding box center [357, 214] width 25 height 7
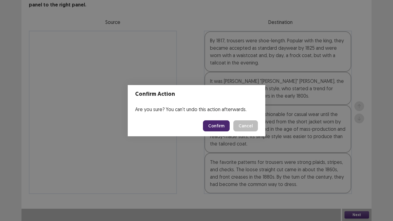
click at [218, 125] on button "Confirm" at bounding box center [216, 125] width 27 height 11
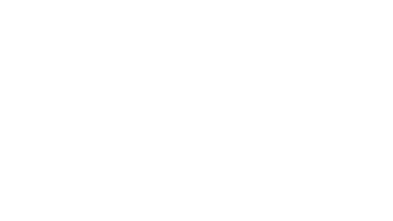
scroll to position [0, 0]
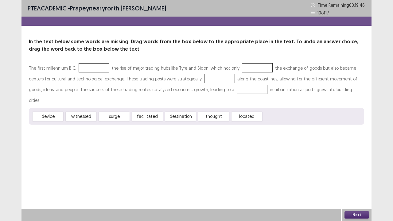
drag, startPoint x: 245, startPoint y: 106, endPoint x: 147, endPoint y: 54, distance: 110.9
click at [140, 53] on div "In the text below some words are missing. Drag words from the box below to the …" at bounding box center [197, 81] width 350 height 87
drag, startPoint x: 244, startPoint y: 104, endPoint x: 219, endPoint y: 80, distance: 33.9
click at [219, 80] on div "The first millennium B.C. the rise of major trading hubs like Tyre and Sidon, w…" at bounding box center [196, 94] width 335 height 62
drag, startPoint x: 242, startPoint y: 106, endPoint x: 213, endPoint y: 81, distance: 38.3
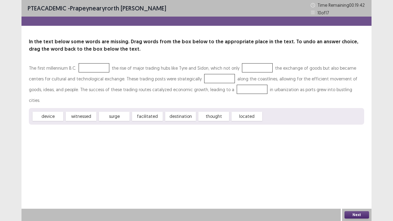
click at [213, 81] on div "The first millennium B.C. the rise of major trading hubs like Tyre and Sidon, w…" at bounding box center [196, 94] width 335 height 62
click at [204, 77] on div at bounding box center [219, 78] width 31 height 9
click at [242, 112] on div "located" at bounding box center [247, 116] width 31 height 9
click at [206, 75] on div at bounding box center [219, 78] width 31 height 9
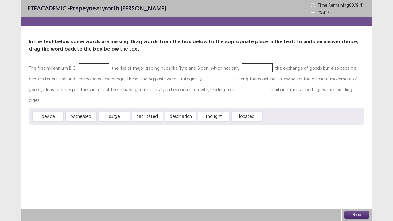
drag, startPoint x: 206, startPoint y: 75, endPoint x: 245, endPoint y: 104, distance: 48.4
click at [245, 104] on div "The first millennium B.C. the rise of major trading hubs like Tyre and Sidon, w…" at bounding box center [196, 94] width 335 height 62
drag, startPoint x: 245, startPoint y: 104, endPoint x: 210, endPoint y: 84, distance: 40.0
click at [210, 84] on div "The first millennium B.C. the rise of major trading hubs like Tyre and Sidon, w…" at bounding box center [196, 94] width 335 height 62
click at [210, 84] on div "The first millennium B.C. the rise of major trading hubs like Tyre and Sidon, w…" at bounding box center [196, 84] width 335 height 43
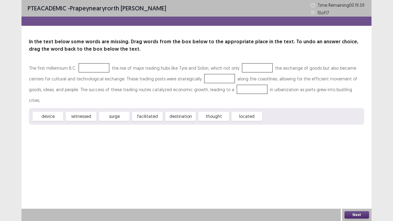
drag, startPoint x: 211, startPoint y: 106, endPoint x: 198, endPoint y: 77, distance: 31.9
click at [198, 77] on div "The first millennium B.C. the rise of major trading hubs like Tyre and Sidon, w…" at bounding box center [196, 94] width 335 height 62
click at [251, 112] on div "located" at bounding box center [247, 116] width 31 height 9
drag, startPoint x: 251, startPoint y: 105, endPoint x: 215, endPoint y: 80, distance: 43.5
click at [215, 80] on div "The first millennium B.C. the rise of major trading hubs like Tyre and Sidon, w…" at bounding box center [196, 94] width 335 height 62
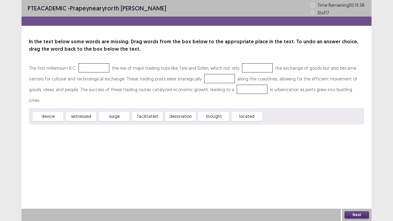
drag, startPoint x: 249, startPoint y: 107, endPoint x: 252, endPoint y: 91, distance: 15.8
click at [251, 93] on div "The first millennium B.C. the rise of major trading hubs like Tyre and Sidon, w…" at bounding box center [196, 94] width 335 height 62
click at [248, 112] on div "located" at bounding box center [247, 116] width 31 height 9
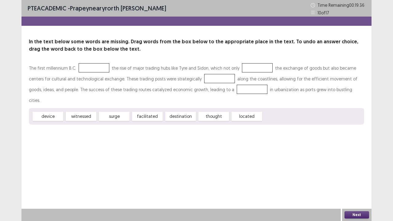
drag, startPoint x: 248, startPoint y: 107, endPoint x: 179, endPoint y: 90, distance: 71.7
click at [194, 92] on div "The first millennium B.C. the rise of major trading hubs like Tyre and Sidon, w…" at bounding box center [196, 94] width 335 height 62
click at [96, 72] on div at bounding box center [94, 67] width 31 height 9
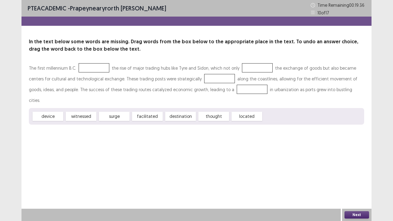
click at [96, 72] on div at bounding box center [94, 67] width 31 height 9
drag, startPoint x: 29, startPoint y: 87, endPoint x: 36, endPoint y: 82, distance: 8.2
click at [29, 87] on div "The first millennium B.C. the rise of major trading hubs like Tyre and Sidon, w…" at bounding box center [196, 84] width 335 height 43
click at [89, 73] on div "The first millennium B.C. the rise of major trading hubs like Tyre and Sidon, w…" at bounding box center [196, 84] width 335 height 43
click at [88, 70] on div at bounding box center [94, 67] width 31 height 9
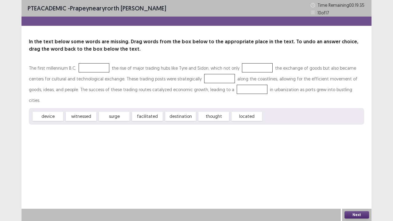
click at [88, 70] on div at bounding box center [94, 67] width 31 height 9
click at [54, 112] on div "device" at bounding box center [48, 116] width 31 height 9
drag, startPoint x: 54, startPoint y: 108, endPoint x: 81, endPoint y: 75, distance: 42.6
click at [80, 70] on div "The first millennium B.C. the rise of major trading hubs like Tyre and Sidon, w…" at bounding box center [196, 94] width 335 height 62
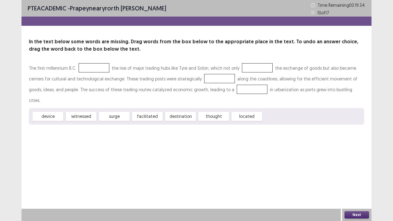
drag, startPoint x: 108, startPoint y: 105, endPoint x: 245, endPoint y: 76, distance: 139.5
click at [251, 65] on div "The first millennium B.C. the rise of major trading hubs like Tyre and Sidon, w…" at bounding box center [196, 94] width 335 height 62
drag, startPoint x: 205, startPoint y: 108, endPoint x: 262, endPoint y: 74, distance: 66.1
click at [262, 74] on div "The first millennium B.C. the rise of major trading hubs like Tyre and Sidon, w…" at bounding box center [196, 94] width 335 height 62
drag, startPoint x: 248, startPoint y: 108, endPoint x: 211, endPoint y: 84, distance: 44.5
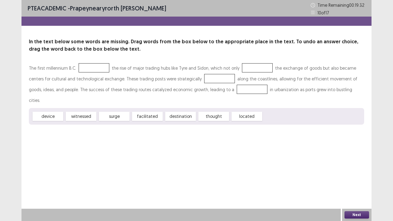
click at [194, 72] on div "The first millennium B.C. the rise of major trading hubs like Tyre and Sidon, w…" at bounding box center [196, 94] width 335 height 62
drag, startPoint x: 240, startPoint y: 108, endPoint x: 209, endPoint y: 77, distance: 44.1
click at [200, 76] on div "The first millennium B.C. the rise of major trading hubs like Tyre and Sidon, w…" at bounding box center [196, 94] width 335 height 62
drag, startPoint x: 247, startPoint y: 104, endPoint x: 195, endPoint y: 79, distance: 57.6
click at [195, 79] on div "The first millennium B.C. the rise of major trading hubs like Tyre and Sidon, w…" at bounding box center [196, 94] width 335 height 62
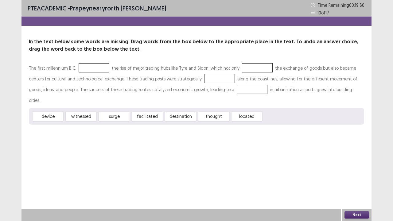
click at [356, 214] on button "Next" at bounding box center [357, 214] width 25 height 7
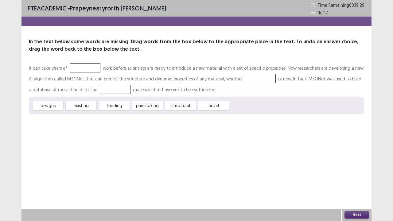
drag, startPoint x: 210, startPoint y: 105, endPoint x: 241, endPoint y: 79, distance: 40.7
click at [241, 79] on div "It can take years of work before scientists are ready to introduce a new materi…" at bounding box center [196, 88] width 335 height 51
click at [217, 106] on div "novel" at bounding box center [213, 105] width 31 height 9
drag, startPoint x: 217, startPoint y: 106, endPoint x: 133, endPoint y: 91, distance: 85.6
click at [141, 94] on div "It can take years of work before scientists are ready to introduce a new materi…" at bounding box center [196, 88] width 335 height 51
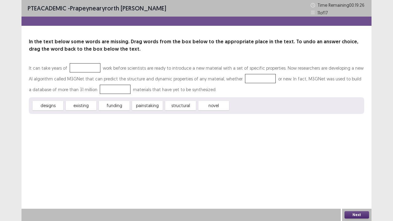
drag, startPoint x: 41, startPoint y: 108, endPoint x: 69, endPoint y: 76, distance: 42.7
click at [54, 94] on div "It can take years of work before scientists are ready to introduce a new materi…" at bounding box center [196, 88] width 335 height 51
drag, startPoint x: 50, startPoint y: 106, endPoint x: 88, endPoint y: 66, distance: 55.2
click at [88, 66] on div "It can take years of work before scientists are ready to introduce a new materi…" at bounding box center [196, 88] width 335 height 51
drag, startPoint x: 79, startPoint y: 107, endPoint x: 68, endPoint y: 66, distance: 42.6
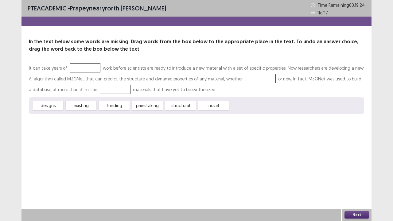
click at [68, 66] on div "It can take years of work before scientists are ready to introduce a new materi…" at bounding box center [196, 88] width 335 height 51
drag, startPoint x: 116, startPoint y: 106, endPoint x: 218, endPoint y: 68, distance: 108.8
click at [215, 69] on div "It can take years of work before scientists are ready to introduce a new materi…" at bounding box center [196, 88] width 335 height 51
click at [136, 105] on div "painstaking" at bounding box center [147, 105] width 31 height 9
drag, startPoint x: 136, startPoint y: 105, endPoint x: 88, endPoint y: 87, distance: 50.8
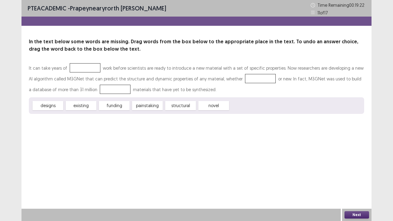
click at [88, 87] on div "It can take years of work before scientists are ready to introduce a new materi…" at bounding box center [196, 88] width 335 height 51
click at [245, 75] on div at bounding box center [260, 78] width 31 height 9
drag, startPoint x: 110, startPoint y: 104, endPoint x: 77, endPoint y: 54, distance: 59.5
click at [77, 54] on div "In the text below some words are missing. Drag words from the box below to the …" at bounding box center [197, 76] width 350 height 76
click at [356, 214] on button "Next" at bounding box center [357, 214] width 25 height 7
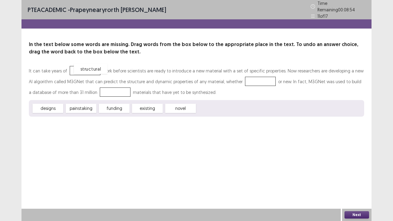
drag, startPoint x: 216, startPoint y: 107, endPoint x: 93, endPoint y: 68, distance: 129.4
drag, startPoint x: 142, startPoint y: 106, endPoint x: 232, endPoint y: 78, distance: 94.1
drag, startPoint x: 118, startPoint y: 105, endPoint x: 111, endPoint y: 101, distance: 7.8
click at [111, 101] on div "funding" at bounding box center [107, 104] width 34 height 10
drag, startPoint x: 55, startPoint y: 109, endPoint x: 68, endPoint y: 105, distance: 13.0
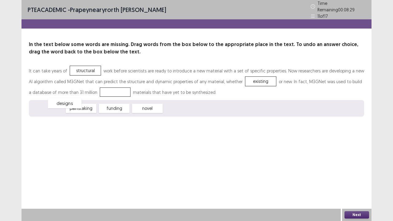
click at [68, 105] on div "designs" at bounding box center [65, 103] width 34 height 10
drag, startPoint x: 241, startPoint y: 76, endPoint x: 94, endPoint y: 84, distance: 146.7
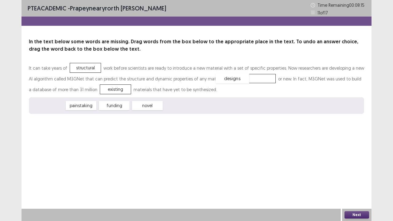
drag, startPoint x: 48, startPoint y: 105, endPoint x: 233, endPoint y: 78, distance: 186.6
click at [355, 182] on button "Next" at bounding box center [357, 214] width 25 height 7
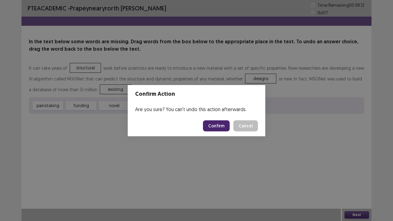
click at [217, 126] on button "Confirm" at bounding box center [216, 125] width 27 height 11
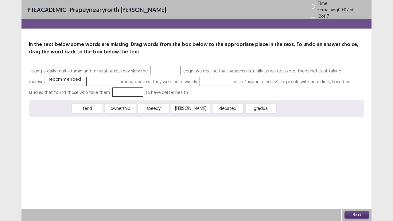
drag, startPoint x: 57, startPoint y: 103, endPoint x: 74, endPoint y: 74, distance: 33.8
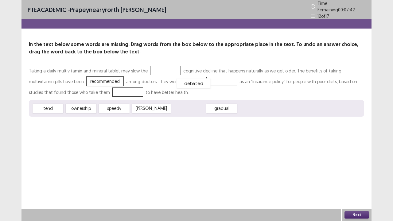
drag, startPoint x: 179, startPoint y: 106, endPoint x: 184, endPoint y: 81, distance: 25.4
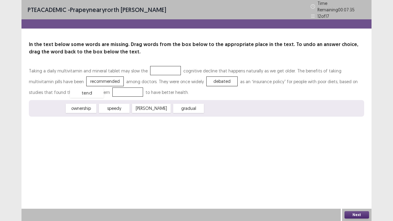
drag, startPoint x: 53, startPoint y: 108, endPoint x: 92, endPoint y: 92, distance: 42.0
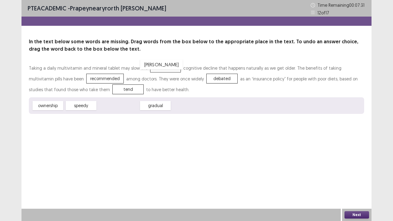
drag, startPoint x: 122, startPoint y: 107, endPoint x: 167, endPoint y: 69, distance: 58.8
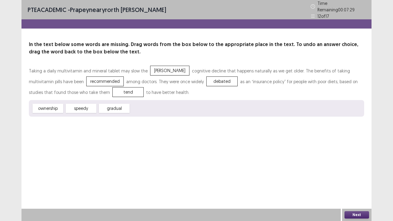
click at [354, 182] on button "Next" at bounding box center [357, 214] width 25 height 7
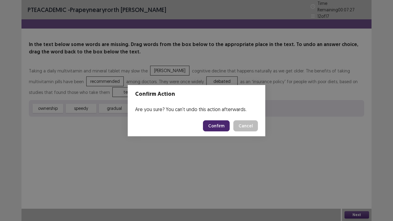
click at [224, 127] on button "Confirm" at bounding box center [216, 125] width 27 height 11
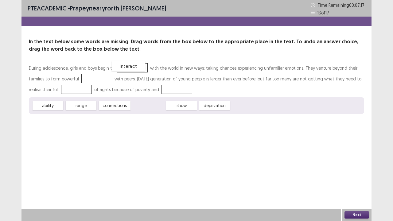
drag, startPoint x: 161, startPoint y: 107, endPoint x: 143, endPoint y: 67, distance: 43.7
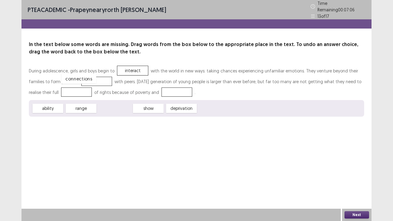
drag, startPoint x: 116, startPoint y: 104, endPoint x: 80, endPoint y: 75, distance: 46.5
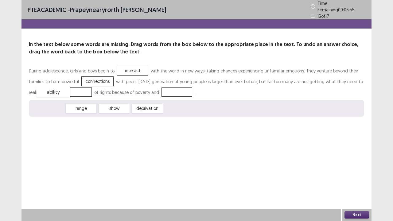
drag, startPoint x: 53, startPoint y: 104, endPoint x: 59, endPoint y: 87, distance: 17.8
drag, startPoint x: 60, startPoint y: 89, endPoint x: 154, endPoint y: 90, distance: 94.0
drag, startPoint x: 109, startPoint y: 107, endPoint x: 50, endPoint y: 89, distance: 61.7
click at [354, 182] on button "Next" at bounding box center [357, 214] width 25 height 7
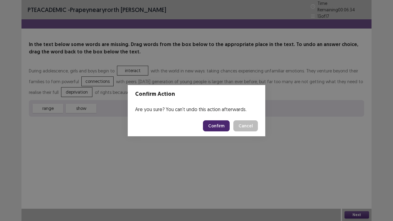
click at [219, 126] on button "Confirm" at bounding box center [216, 125] width 27 height 11
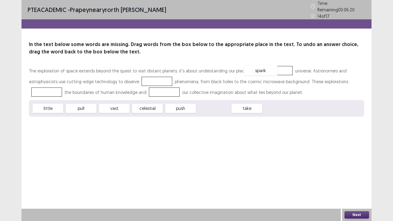
drag, startPoint x: 208, startPoint y: 105, endPoint x: 255, endPoint y: 66, distance: 61.5
drag, startPoint x: 50, startPoint y: 108, endPoint x: 126, endPoint y: 83, distance: 80.1
drag, startPoint x: 146, startPoint y: 104, endPoint x: 325, endPoint y: 77, distance: 180.7
drag, startPoint x: 332, startPoint y: 77, endPoint x: 241, endPoint y: 106, distance: 95.7
drag, startPoint x: 48, startPoint y: 107, endPoint x: 327, endPoint y: 75, distance: 281.1
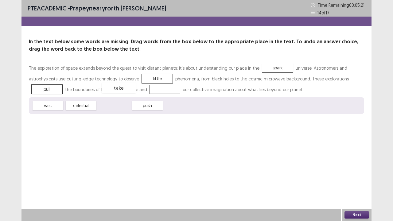
drag, startPoint x: 120, startPoint y: 105, endPoint x: 126, endPoint y: 84, distance: 21.9
click at [350, 182] on button "Next" at bounding box center [357, 214] width 25 height 7
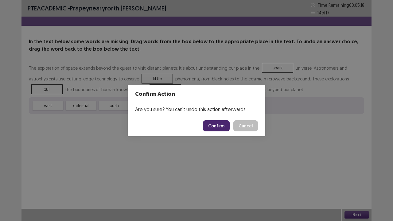
click at [208, 123] on button "Confirm" at bounding box center [216, 125] width 27 height 11
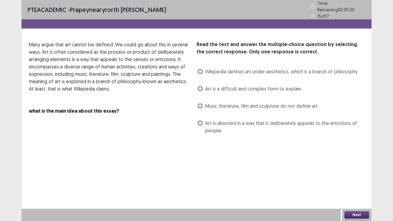
click at [210, 70] on span "Wikipedia defines art under aesthetics, which is a branch of philosophy." at bounding box center [281, 71] width 153 height 7
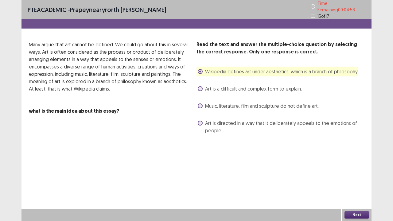
click at [358, 182] on button "Next" at bounding box center [357, 214] width 25 height 7
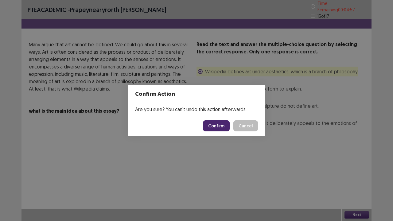
click at [218, 126] on button "Confirm" at bounding box center [216, 125] width 27 height 11
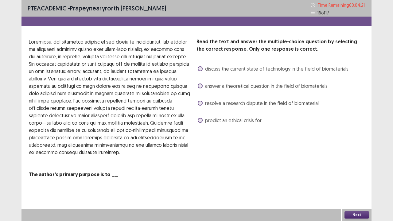
click at [223, 72] on span "discuss the current state of technology in the field of biomaterials" at bounding box center [276, 68] width 143 height 7
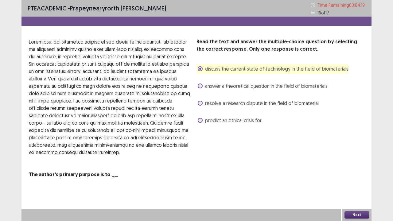
click at [354, 182] on div "Next" at bounding box center [356, 215] width 29 height 12
click at [351, 182] on button "Next" at bounding box center [357, 214] width 25 height 7
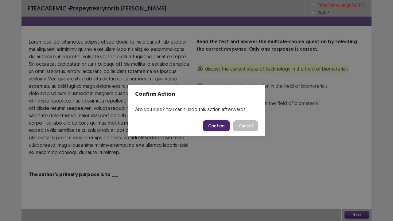
click at [212, 126] on button "Confirm" at bounding box center [216, 125] width 27 height 11
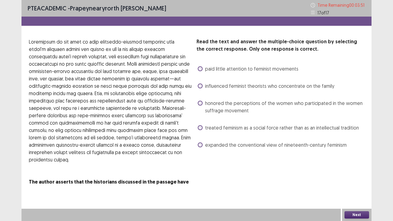
click at [207, 94] on div "Read the text and answer the multiple-choice question by selecting the correct …" at bounding box center [281, 94] width 168 height 112
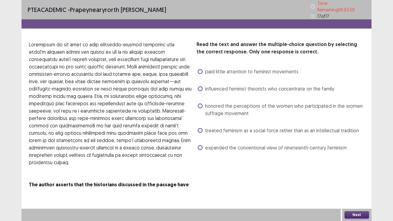
click at [206, 88] on span "influenced feminist theorists who concentrate on the family" at bounding box center [269, 88] width 129 height 7
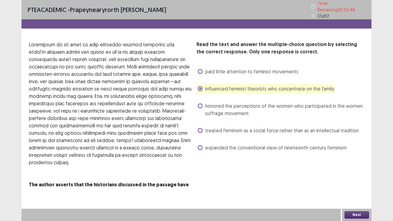
click at [357, 182] on button "Next" at bounding box center [357, 214] width 25 height 7
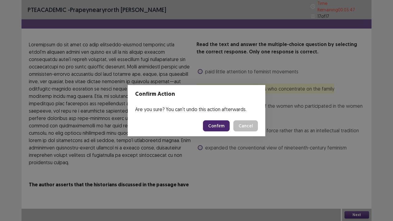
click at [211, 127] on button "Confirm" at bounding box center [216, 125] width 27 height 11
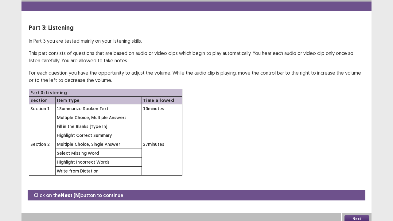
scroll to position [18, 0]
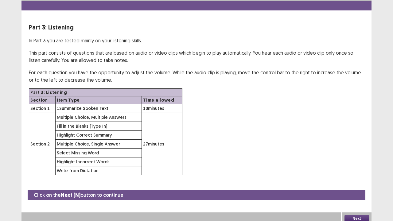
click at [358, 182] on button "Next" at bounding box center [357, 218] width 25 height 7
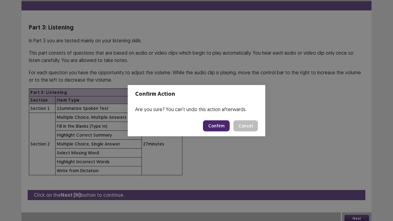
click at [213, 125] on button "Confirm" at bounding box center [216, 125] width 27 height 11
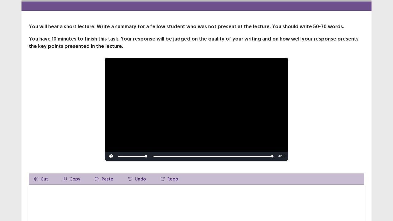
click at [164, 182] on textarea at bounding box center [196, 219] width 335 height 68
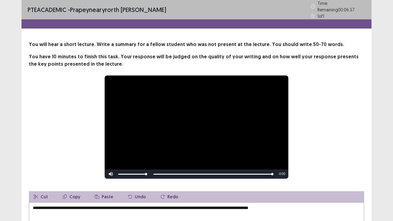
scroll to position [33, 0]
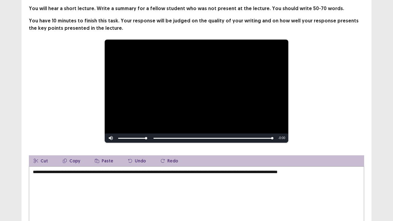
click at [312, 170] on textarea "**********" at bounding box center [196, 200] width 335 height 68
click at [338, 174] on textarea "**********" at bounding box center [196, 200] width 335 height 68
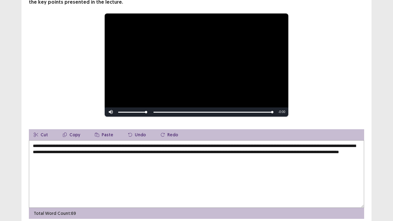
scroll to position [64, 0]
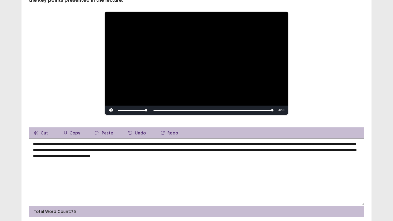
drag, startPoint x: 170, startPoint y: 149, endPoint x: 250, endPoint y: 147, distance: 80.2
click at [250, 147] on textarea "**********" at bounding box center [196, 173] width 335 height 68
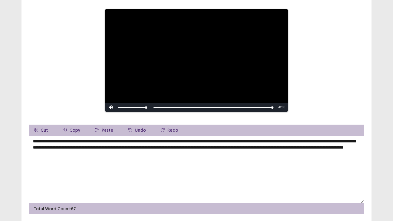
click at [274, 148] on textarea "**********" at bounding box center [196, 170] width 335 height 68
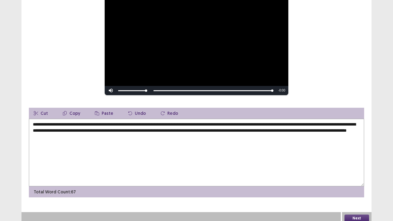
scroll to position [84, 0]
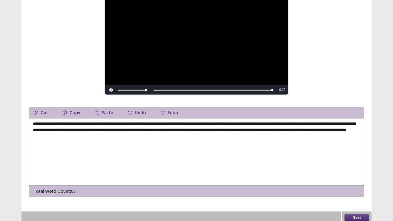
type textarea "**********"
click at [360, 182] on button "Next" at bounding box center [357, 217] width 25 height 7
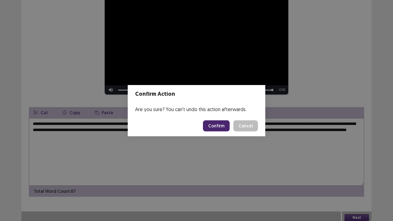
click at [220, 128] on button "Confirm" at bounding box center [216, 125] width 27 height 11
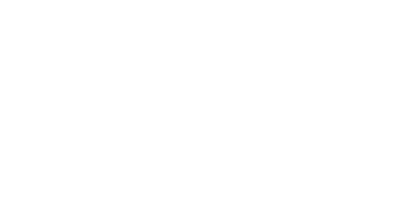
scroll to position [0, 0]
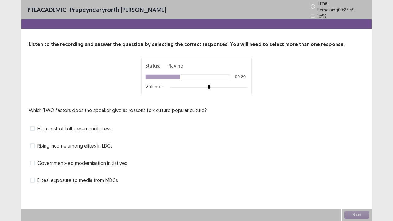
click at [77, 135] on div "Which TWO factors does the speaker give as reasons folk culture popular culture…" at bounding box center [196, 146] width 335 height 79
click at [72, 144] on span "Rising income among elites in LDCs" at bounding box center [74, 145] width 75 height 7
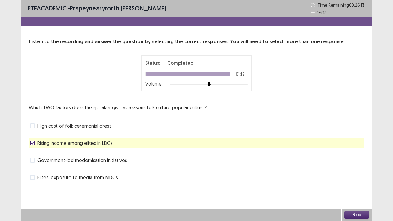
click at [351, 182] on button "Next" at bounding box center [357, 214] width 25 height 7
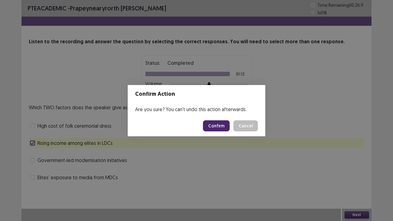
click at [219, 124] on button "Confirm" at bounding box center [216, 125] width 27 height 11
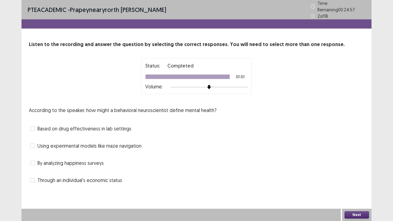
click at [116, 177] on span "Through an individual's economic status" at bounding box center [79, 180] width 85 height 7
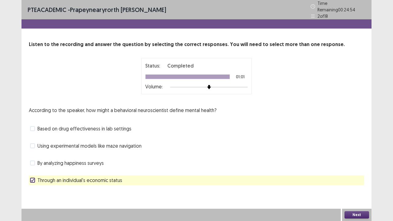
click at [363, 182] on button "Next" at bounding box center [357, 214] width 25 height 7
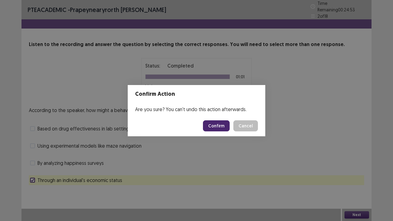
click at [221, 126] on button "Confirm" at bounding box center [216, 125] width 27 height 11
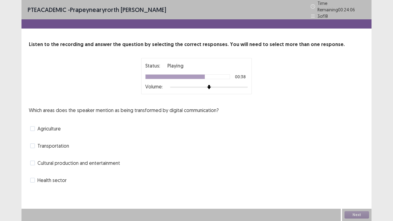
click at [57, 178] on span "Health sector" at bounding box center [51, 180] width 29 height 7
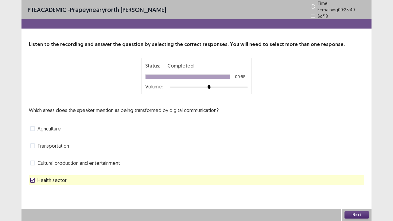
click at [359, 182] on button "Next" at bounding box center [357, 214] width 25 height 7
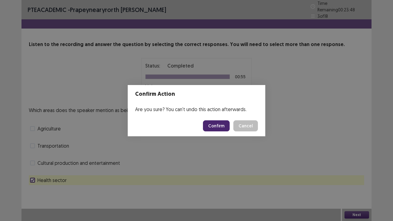
click at [220, 126] on button "Confirm" at bounding box center [216, 125] width 27 height 11
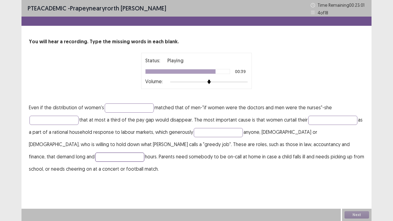
click at [144, 153] on input "text" at bounding box center [119, 157] width 49 height 9
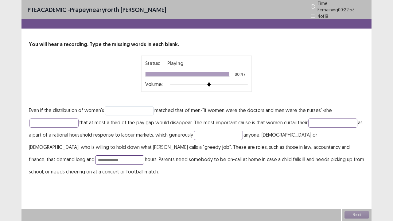
type input "**********"
click at [133, 107] on input "text" at bounding box center [129, 110] width 49 height 9
type input "**********"
click at [62, 125] on p "**********" at bounding box center [196, 141] width 335 height 74
click at [47, 119] on input "text" at bounding box center [53, 123] width 49 height 9
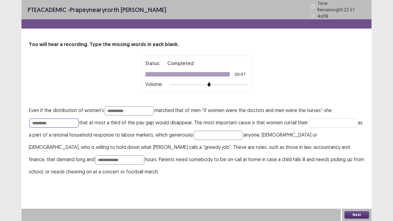
type input "*********"
click at [326, 120] on input "text" at bounding box center [332, 123] width 49 height 9
type input "******"
click at [220, 134] on input "text" at bounding box center [218, 135] width 49 height 9
type input "*"
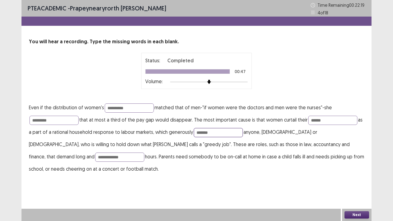
type input "*******"
click at [354, 182] on button "Next" at bounding box center [357, 214] width 25 height 7
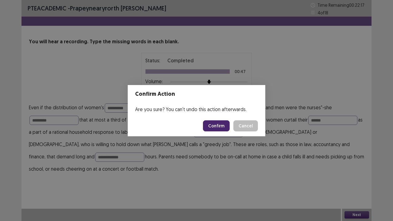
click at [213, 126] on button "Confirm" at bounding box center [216, 125] width 27 height 11
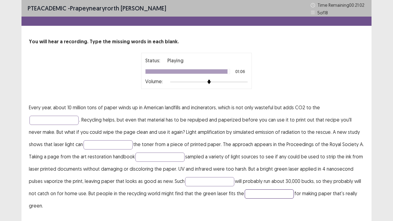
click at [255, 182] on input "text" at bounding box center [269, 194] width 49 height 9
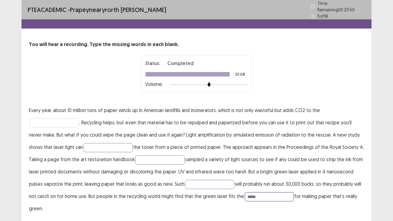
type input "*****"
click at [70, 119] on input "text" at bounding box center [53, 123] width 49 height 9
type input "**********"
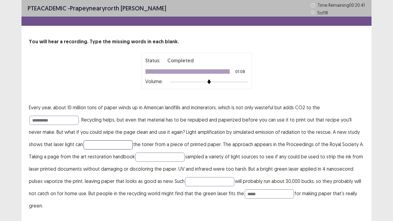
click at [88, 142] on input "text" at bounding box center [108, 144] width 49 height 9
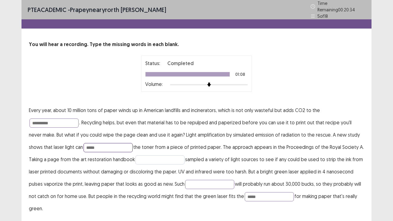
type input "*****"
click at [144, 158] on input "text" at bounding box center [159, 159] width 49 height 9
type input "*********"
click at [209, 180] on input "text" at bounding box center [209, 184] width 49 height 9
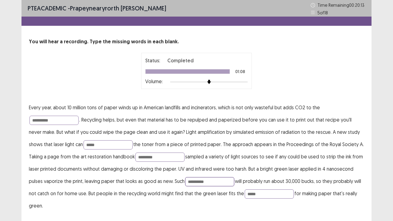
scroll to position [5, 0]
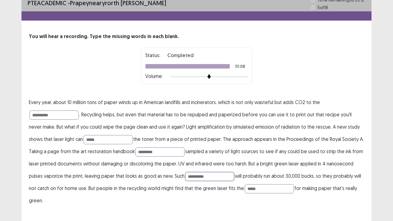
type input "**********"
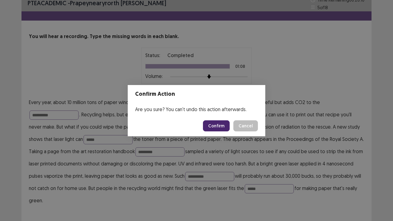
click at [218, 126] on button "Confirm" at bounding box center [216, 125] width 27 height 11
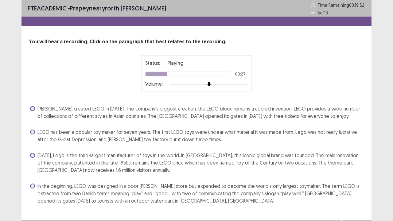
scroll to position [11, 0]
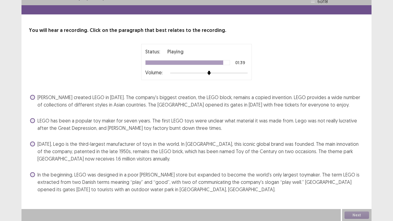
click at [236, 105] on span "[PERSON_NAME] created LEGO in [DATE]. The company's biggest creation, the LEGO …" at bounding box center [200, 101] width 327 height 15
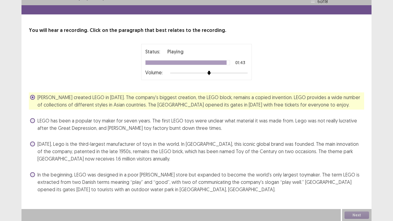
click at [236, 105] on span "[PERSON_NAME] created LEGO in [DATE]. The company's biggest creation, the LEGO …" at bounding box center [200, 101] width 327 height 15
click at [257, 153] on span "[DATE], Lego is the third-largest manufacturer of toys in the world. In [GEOGRA…" at bounding box center [200, 151] width 327 height 22
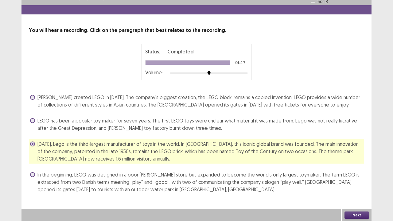
click at [360, 182] on button "Next" at bounding box center [357, 215] width 25 height 7
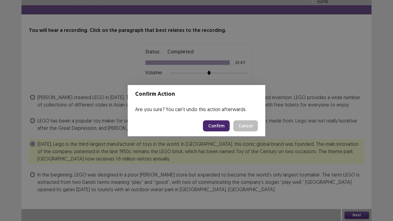
click at [221, 124] on button "Confirm" at bounding box center [216, 125] width 27 height 11
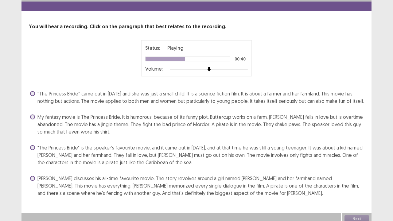
scroll to position [19, 0]
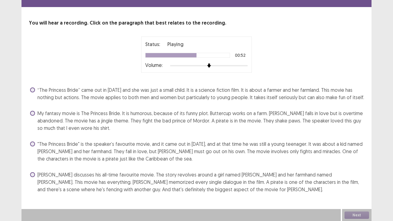
click at [226, 179] on span "[PERSON_NAME] discusses his all-time favourite movie. The story revolves around…" at bounding box center [200, 182] width 327 height 22
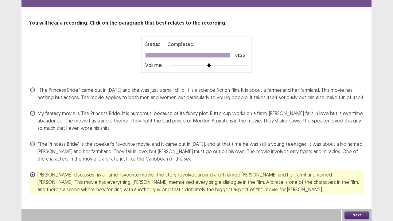
click at [268, 157] on span ""The Princess Bride" is the speaker’s favourite movie, and it came out in [DATE…" at bounding box center [200, 151] width 327 height 22
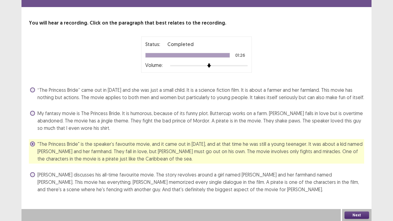
click at [365, 182] on button "Next" at bounding box center [357, 215] width 25 height 7
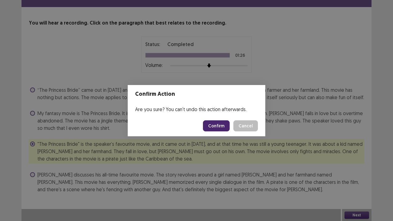
click at [223, 122] on button "Confirm" at bounding box center [216, 125] width 27 height 11
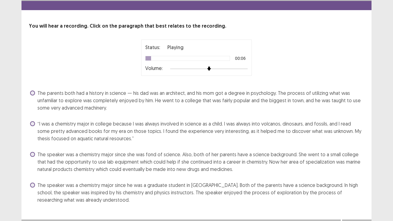
scroll to position [17, 0]
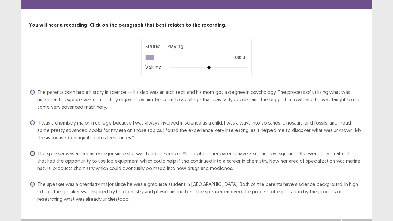
click at [233, 127] on span "“I was a chemistry major in college because I was always involved in science as…" at bounding box center [200, 130] width 327 height 22
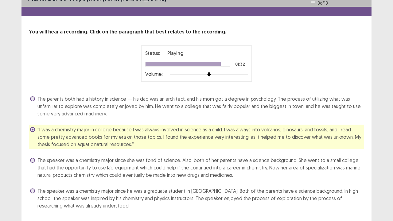
scroll to position [11, 0]
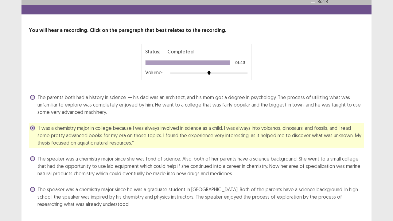
click at [186, 182] on span "The speaker was a chemistry major since he was a graduate student in [GEOGRAPHI…" at bounding box center [200, 197] width 327 height 22
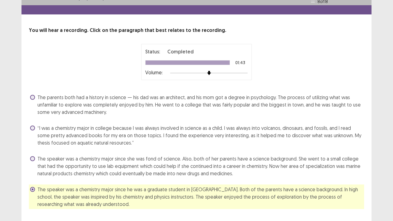
scroll to position [26, 0]
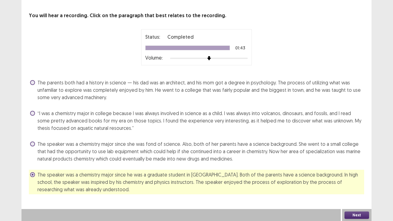
click at [234, 158] on span "The speaker was a chemistry major since she was fond of science. Also, both of …" at bounding box center [200, 151] width 327 height 22
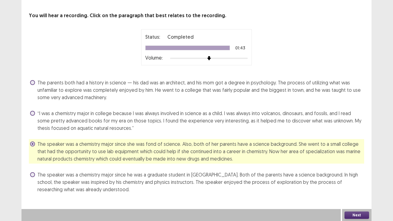
click at [351, 182] on button "Next" at bounding box center [357, 215] width 25 height 7
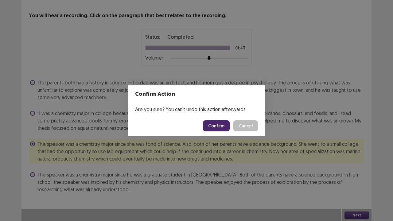
click at [219, 128] on button "Confirm" at bounding box center [216, 125] width 27 height 11
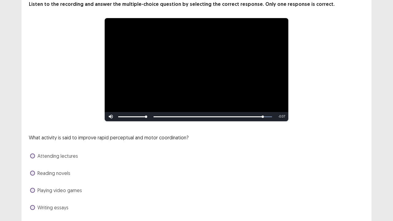
scroll to position [37, 0]
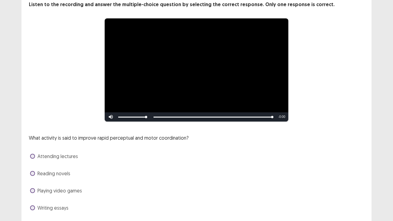
click at [74, 182] on span "Playing video games" at bounding box center [59, 190] width 45 height 7
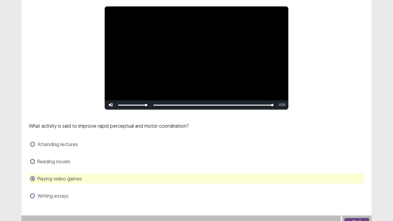
scroll to position [56, 0]
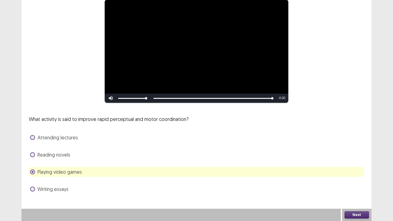
click at [186, 138] on div "Attending lectures" at bounding box center [196, 138] width 335 height 10
click at [147, 131] on div "What activity is said to improve rapid perceptual and motor coordination? Atten…" at bounding box center [196, 154] width 335 height 79
click at [63, 141] on span "Attending lectures" at bounding box center [57, 137] width 41 height 7
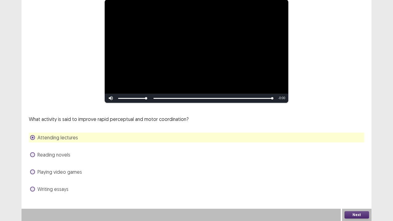
click at [361, 182] on button "Next" at bounding box center [357, 214] width 25 height 7
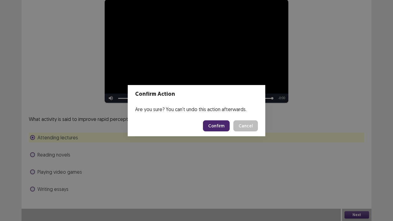
click at [224, 127] on button "Confirm" at bounding box center [216, 125] width 27 height 11
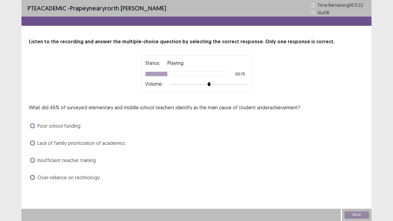
click at [107, 142] on span "Lack of family prioritization of academics" at bounding box center [81, 142] width 88 height 7
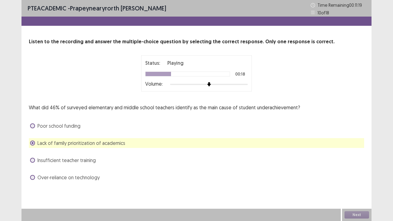
click at [355, 182] on div "Next" at bounding box center [356, 215] width 29 height 12
click at [350, 182] on button "Next" at bounding box center [357, 214] width 25 height 7
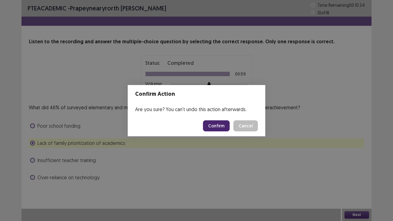
click at [223, 124] on button "Confirm" at bounding box center [216, 125] width 27 height 11
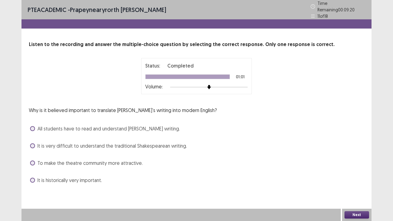
click at [131, 144] on span "It is very difficult to understand the traditional Shakespearean writing." at bounding box center [112, 145] width 150 height 7
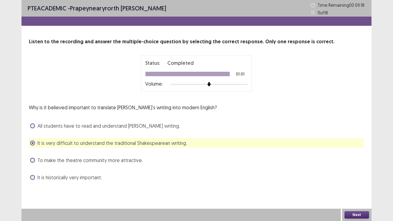
click at [354, 182] on button "Next" at bounding box center [357, 214] width 25 height 7
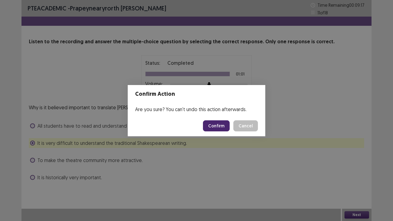
click at [216, 127] on button "Confirm" at bounding box center [216, 125] width 27 height 11
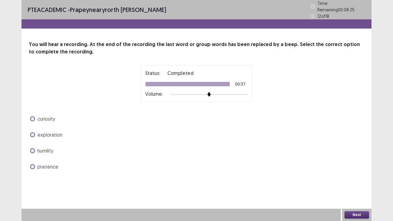
click at [50, 163] on span "presence" at bounding box center [47, 166] width 21 height 7
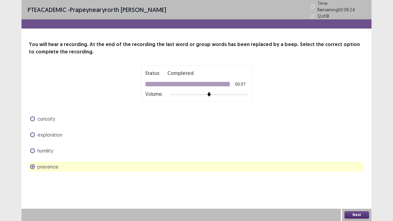
click at [44, 151] on span "humility" at bounding box center [45, 150] width 16 height 7
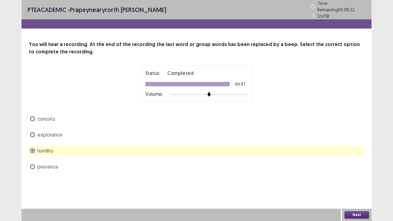
click at [354, 182] on button "Next" at bounding box center [357, 214] width 25 height 7
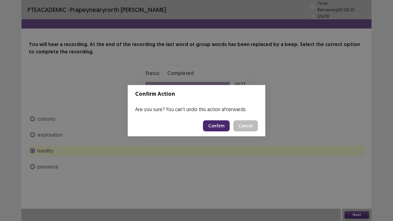
click at [218, 125] on button "Confirm" at bounding box center [216, 125] width 27 height 11
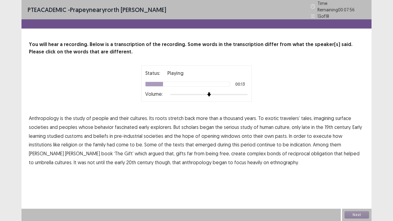
click at [335, 117] on span "surface" at bounding box center [343, 118] width 16 height 7
click at [322, 133] on span "execute" at bounding box center [322, 135] width 18 height 7
click at [290, 142] on span "indication." at bounding box center [301, 144] width 22 height 7
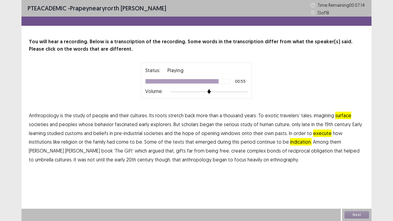
click at [53, 156] on span "umbrella" at bounding box center [44, 159] width 18 height 7
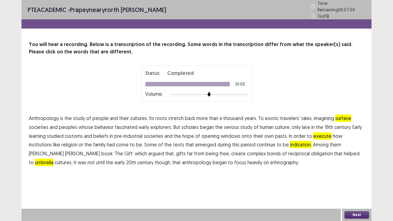
click at [352, 182] on button "Next" at bounding box center [357, 214] width 25 height 7
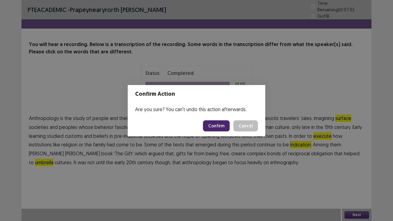
click at [219, 126] on button "Confirm" at bounding box center [216, 125] width 27 height 11
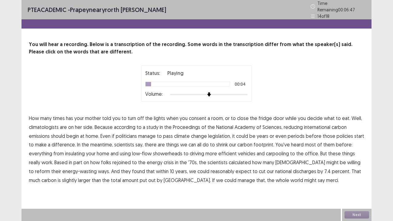
click at [194, 115] on span "consent" at bounding box center [198, 118] width 18 height 7
click at [309, 126] on span "international" at bounding box center [317, 126] width 26 height 7
click at [295, 133] on span "periods" at bounding box center [296, 135] width 17 height 7
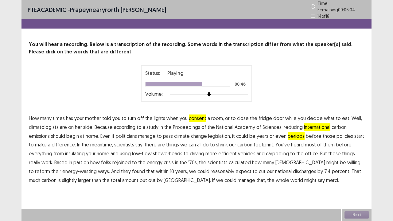
click at [124, 161] on span "rejoined" at bounding box center [121, 162] width 18 height 7
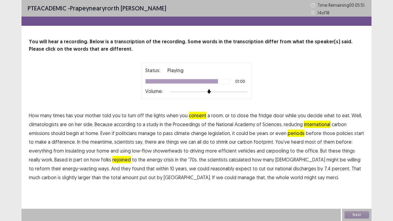
click at [293, 169] on span "discharges" at bounding box center [304, 168] width 23 height 7
click at [352, 182] on button "Next" at bounding box center [357, 214] width 25 height 7
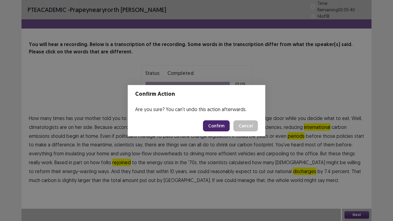
click at [217, 127] on button "Confirm" at bounding box center [216, 125] width 27 height 11
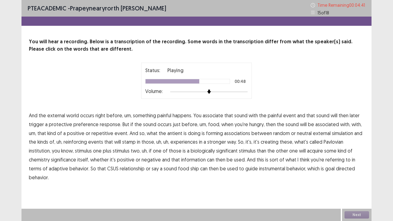
click at [51, 147] on span "institution," at bounding box center [40, 150] width 22 height 7
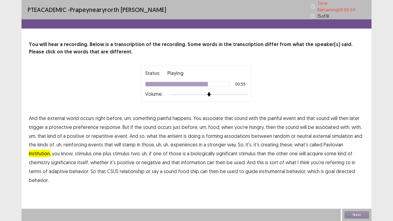
click at [50, 159] on span "chemistry" at bounding box center [39, 162] width 21 height 7
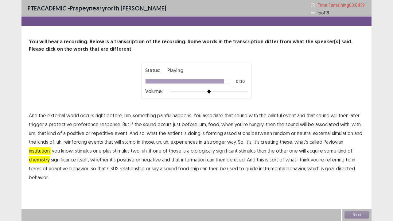
click at [190, 171] on span "ship" at bounding box center [194, 168] width 9 height 7
click at [354, 182] on button "Next" at bounding box center [357, 214] width 25 height 7
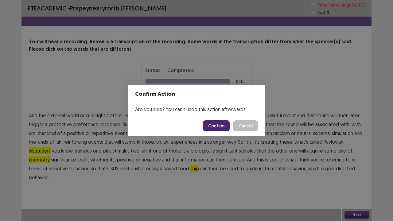
click at [220, 126] on button "Confirm" at bounding box center [216, 125] width 27 height 11
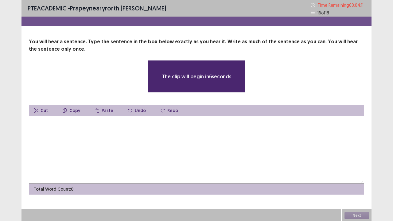
click at [135, 133] on textarea at bounding box center [196, 150] width 335 height 68
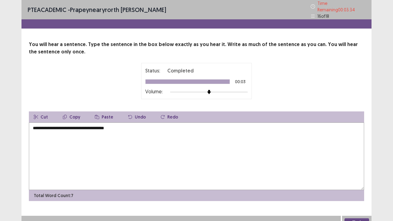
type textarea "**********"
click at [361, 182] on button "Next" at bounding box center [357, 221] width 25 height 7
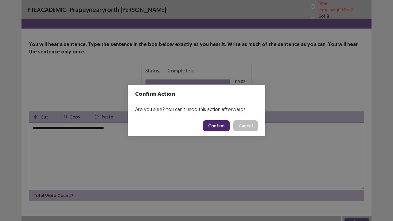
click at [220, 126] on button "Confirm" at bounding box center [216, 125] width 27 height 11
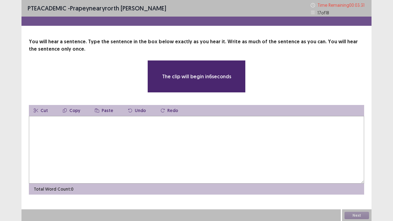
click at [138, 131] on textarea at bounding box center [196, 150] width 335 height 68
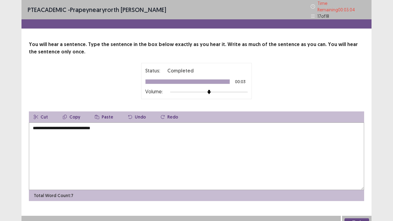
type textarea "**********"
click at [350, 182] on button "Next" at bounding box center [357, 221] width 25 height 7
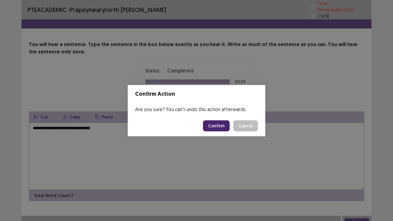
click at [218, 124] on button "Confirm" at bounding box center [216, 125] width 27 height 11
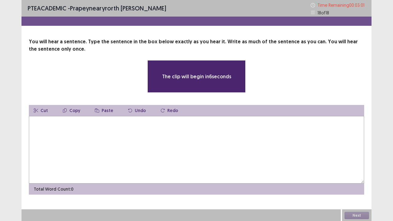
click at [198, 134] on textarea at bounding box center [196, 150] width 335 height 68
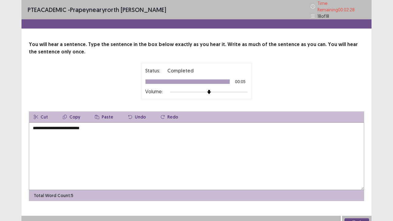
click at [64, 126] on textarea "**********" at bounding box center [196, 157] width 335 height 68
click at [106, 127] on textarea "**********" at bounding box center [196, 157] width 335 height 68
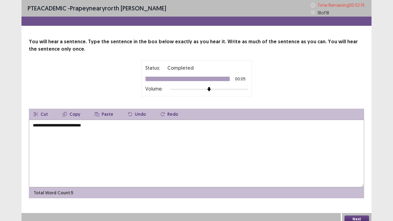
type textarea "**********"
click at [356, 182] on button "Next" at bounding box center [357, 219] width 25 height 7
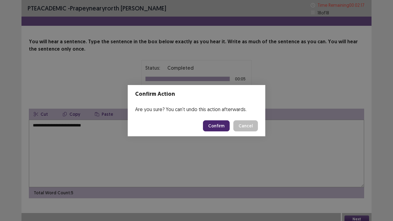
click at [222, 125] on button "Confirm" at bounding box center [216, 125] width 27 height 11
